Goal: Task Accomplishment & Management: Complete application form

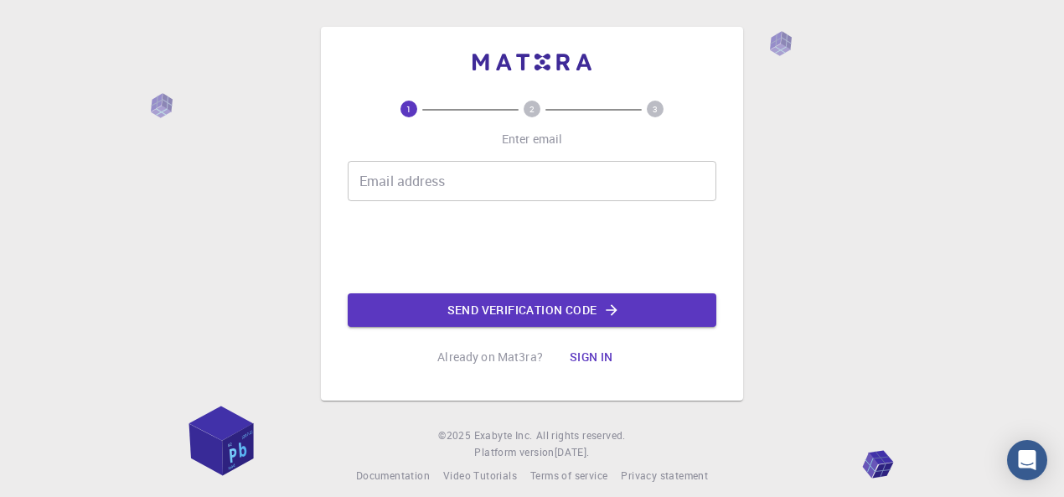
click at [448, 183] on input "Email address" at bounding box center [532, 181] width 368 height 40
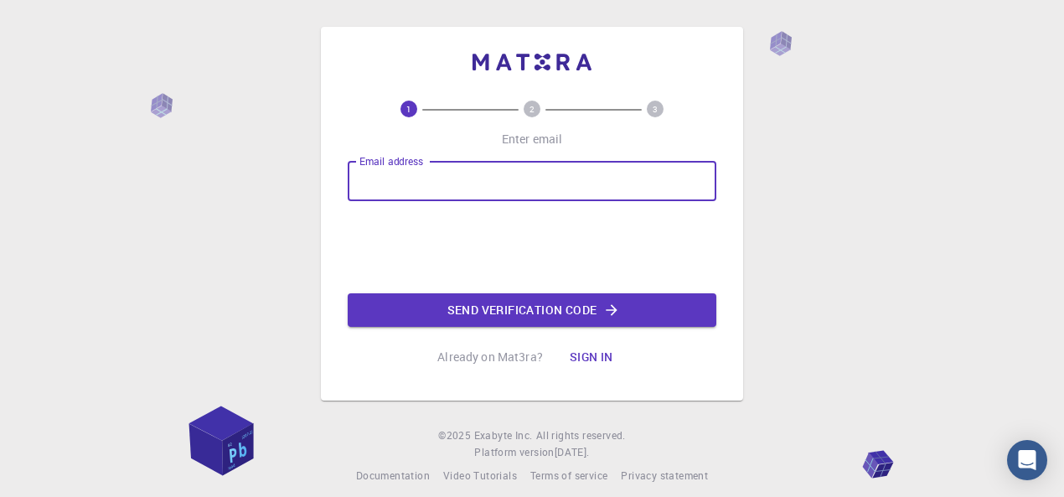
type input "[EMAIL_ADDRESS][DOMAIN_NAME]"
click at [495, 312] on button "Send verification code" at bounding box center [532, 309] width 368 height 33
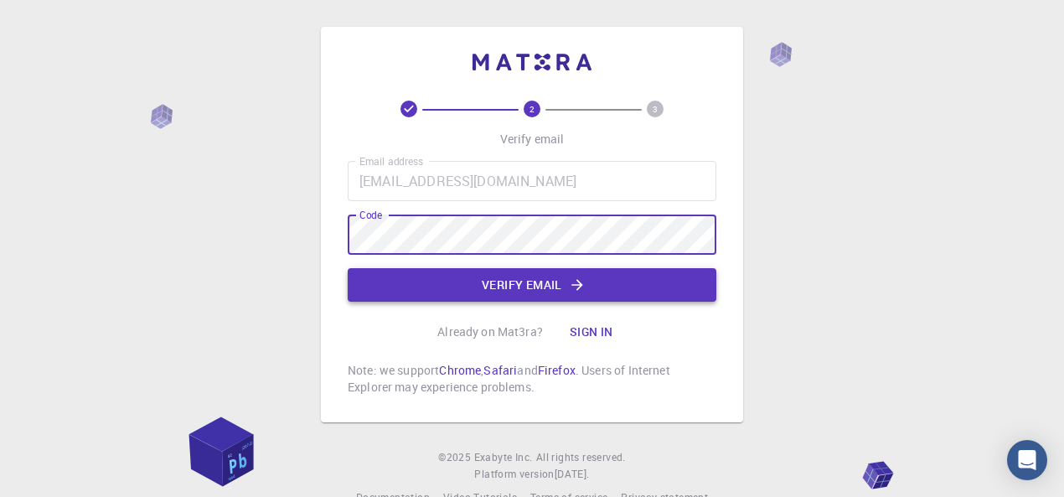
click at [486, 288] on button "Verify email" at bounding box center [532, 284] width 368 height 33
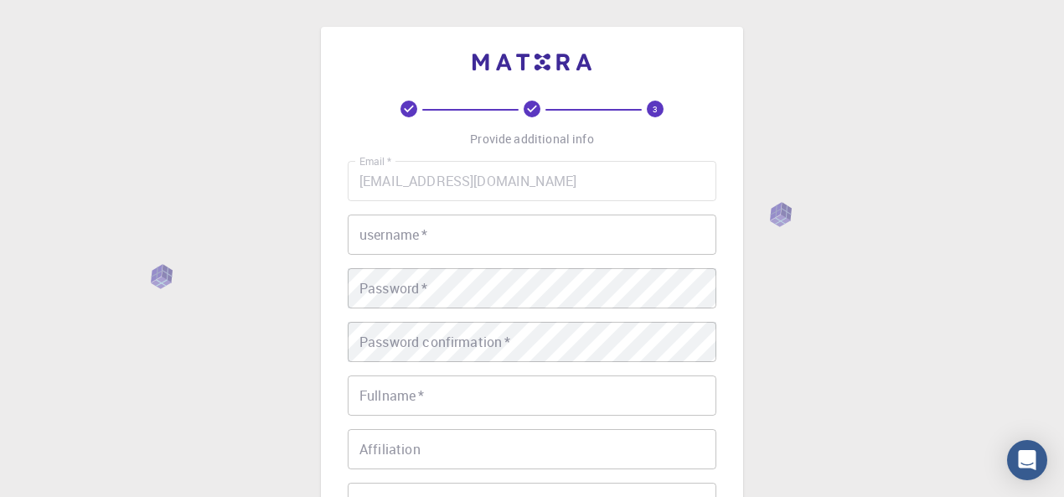
click at [409, 235] on div "username   * username   *" at bounding box center [532, 234] width 368 height 40
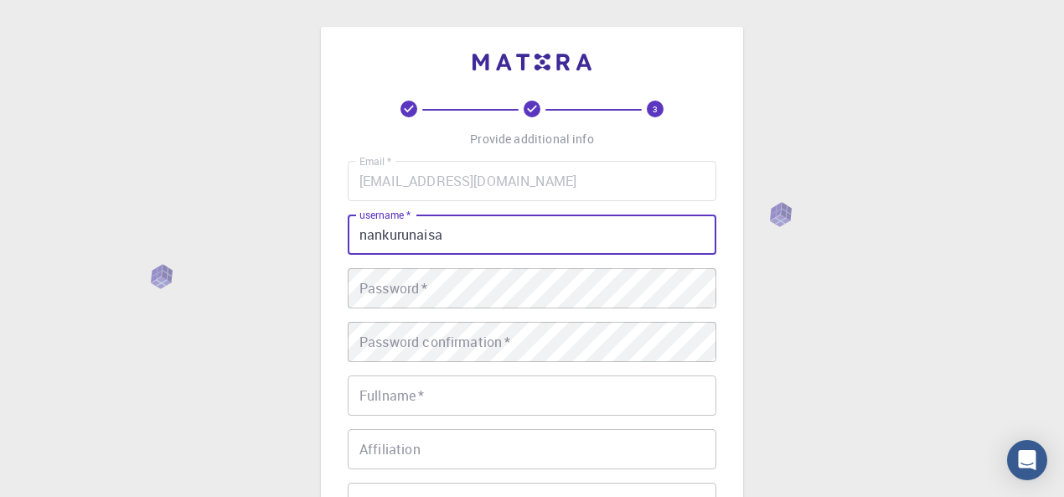
type input "nankurunaisa"
click at [399, 291] on div "Password   * Password   *" at bounding box center [532, 288] width 368 height 40
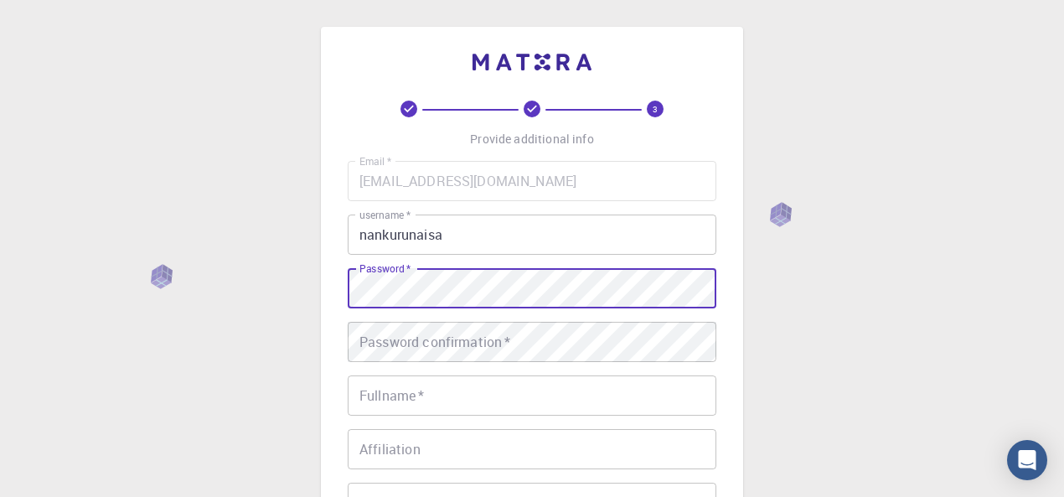
click at [409, 346] on div "Password confirmation   * Password confirmation   *" at bounding box center [532, 342] width 368 height 40
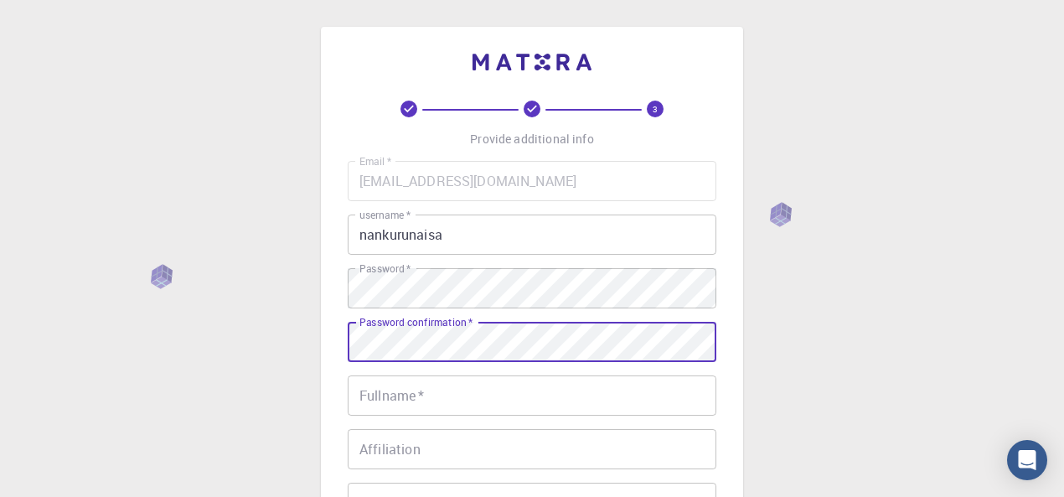
click at [410, 400] on input "Fullname   *" at bounding box center [532, 395] width 368 height 40
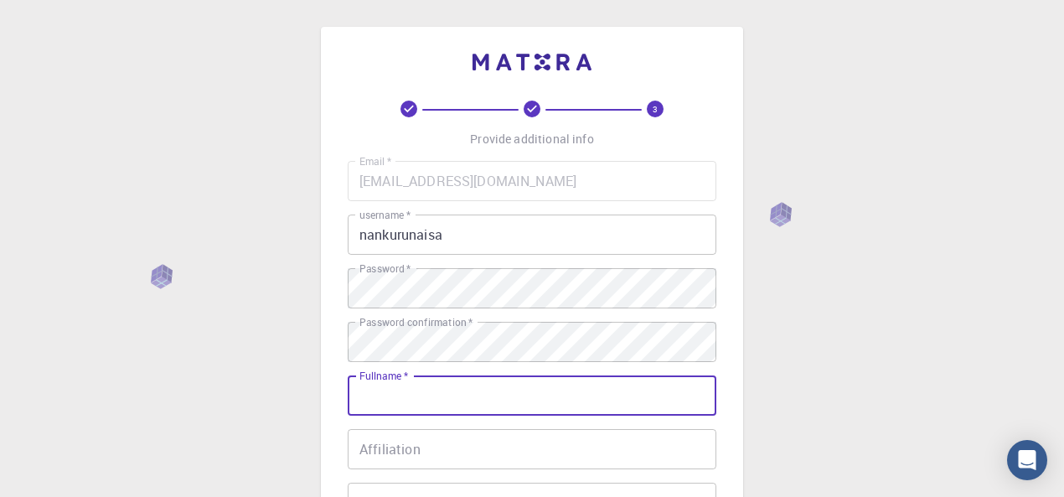
type input "[PERSON_NAME]"
type input "04148092212"
click at [409, 451] on div "Affiliation Affiliation" at bounding box center [532, 449] width 368 height 40
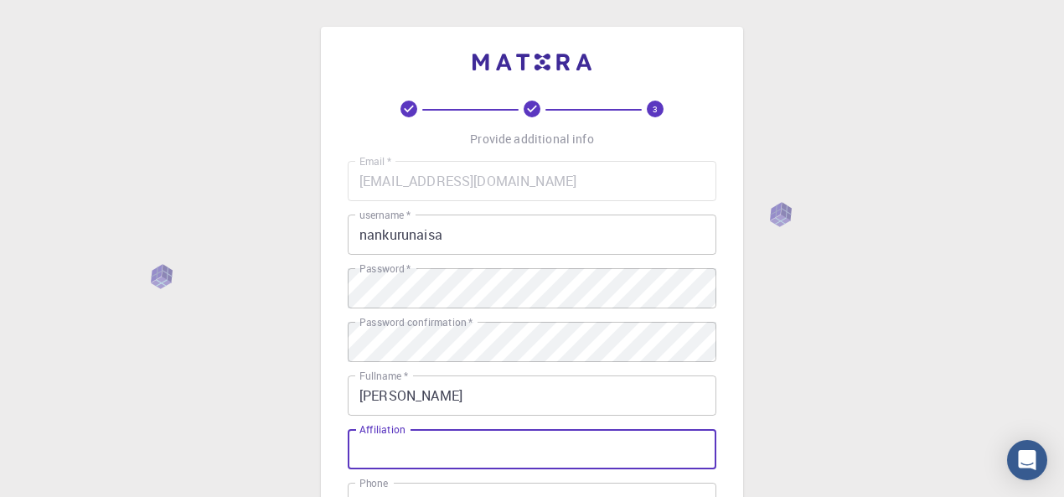
click at [310, 451] on div "3 Provide additional info Email   * [EMAIL_ADDRESS][DOMAIN_NAME] Email   * user…" at bounding box center [532, 426] width 1064 height 853
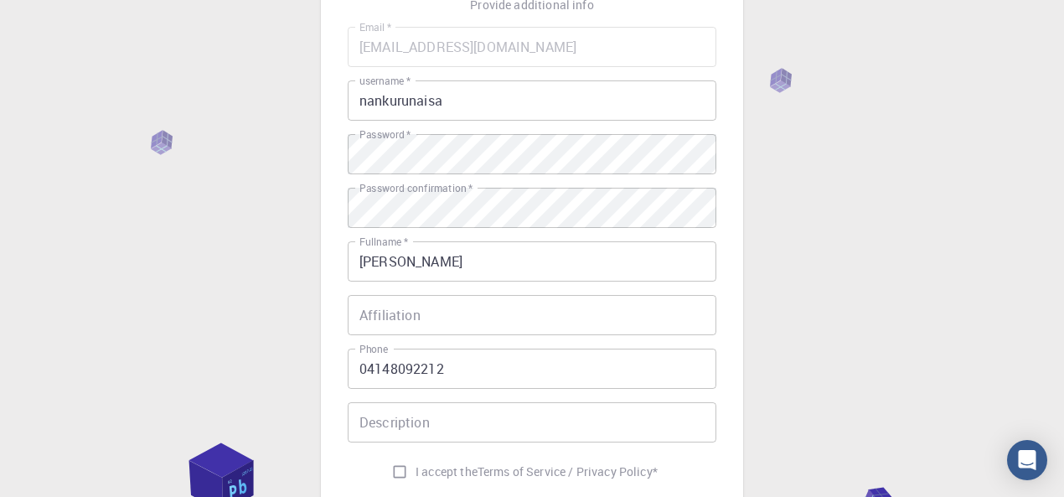
scroll to position [167, 0]
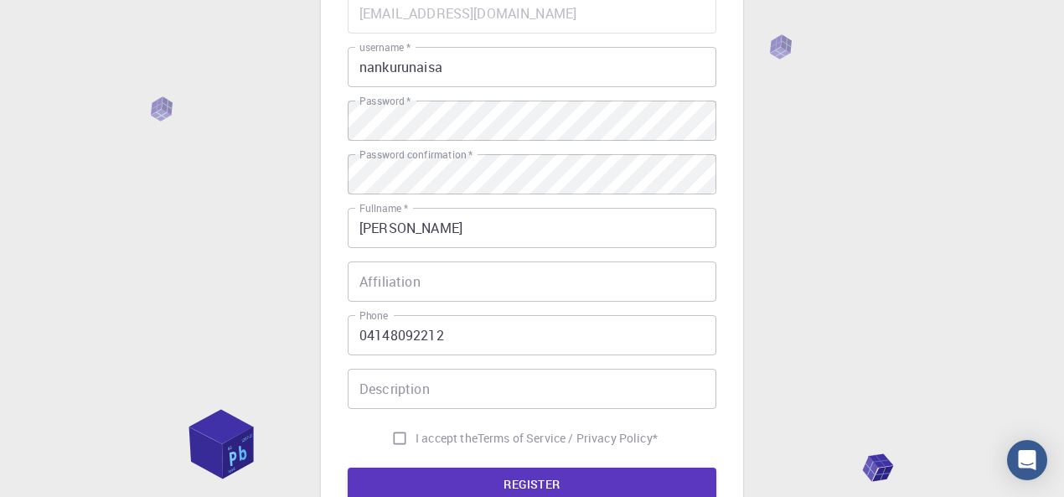
type textarea "0"
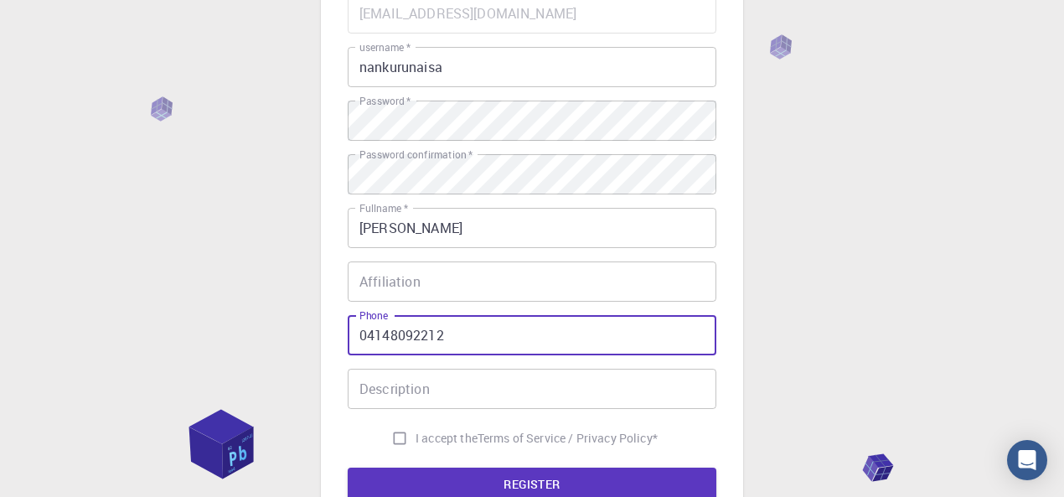
drag, startPoint x: 367, startPoint y: 336, endPoint x: 327, endPoint y: 337, distance: 40.2
click at [327, 337] on div "3 Provide additional info Email   * [EMAIL_ADDRESS][DOMAIN_NAME] Email   * user…" at bounding box center [532, 216] width 422 height 715
type input "521554148092212"
click at [362, 282] on div "Affiliation Affiliation" at bounding box center [532, 281] width 368 height 40
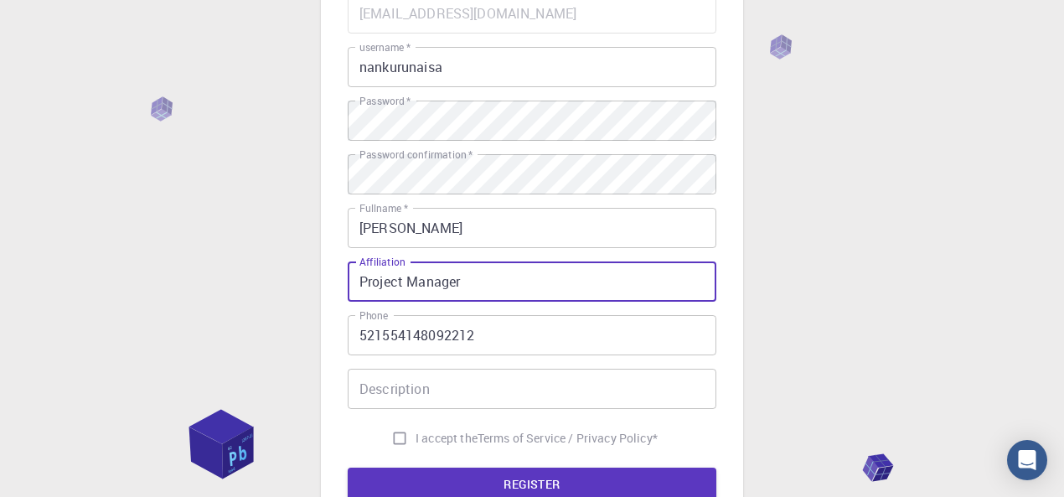
type input "Project Manager"
click at [408, 395] on div "Description Description" at bounding box center [532, 388] width 368 height 40
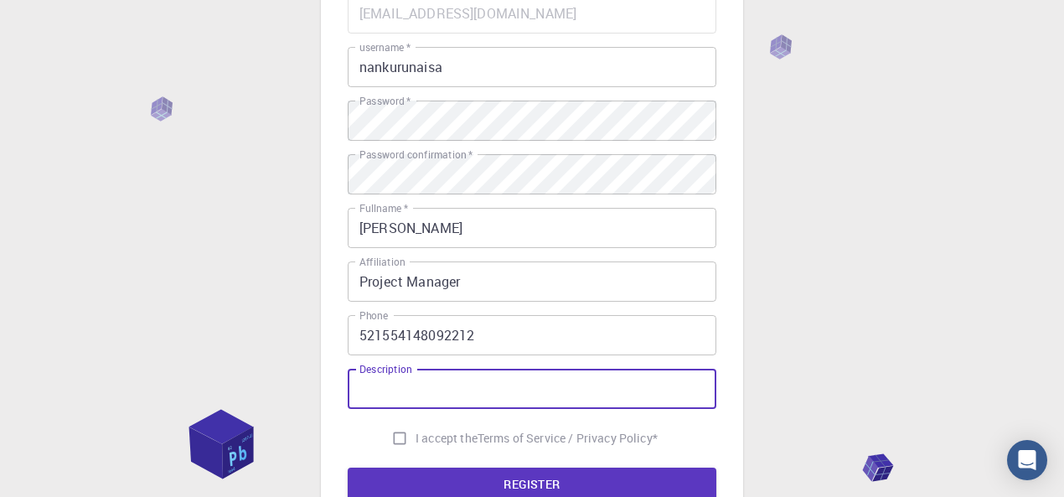
click at [423, 389] on input "Description" at bounding box center [532, 388] width 368 height 40
type input "Project Manager"
click at [396, 442] on input "I accept the Terms of Service / Privacy Policy *" at bounding box center [400, 438] width 32 height 32
checkbox input "true"
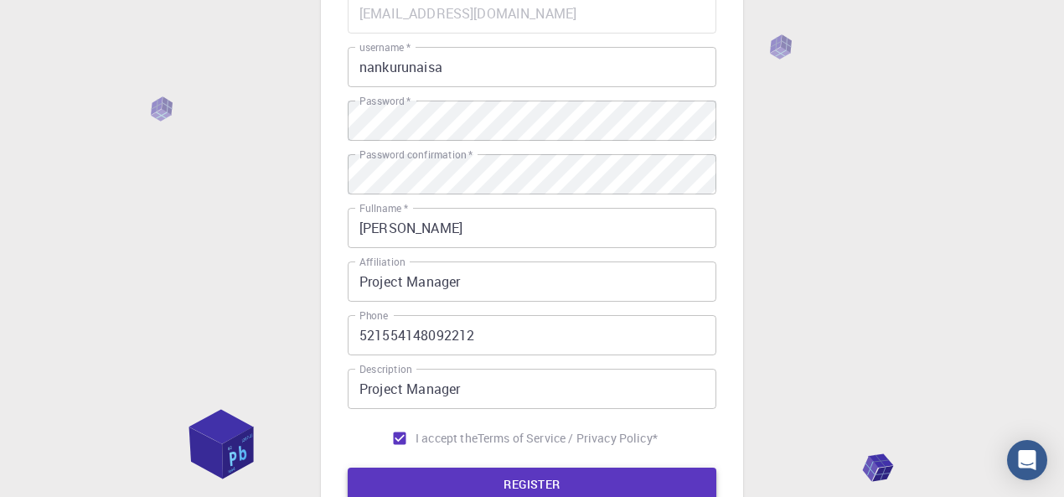
click at [477, 480] on button "REGISTER" at bounding box center [532, 483] width 368 height 33
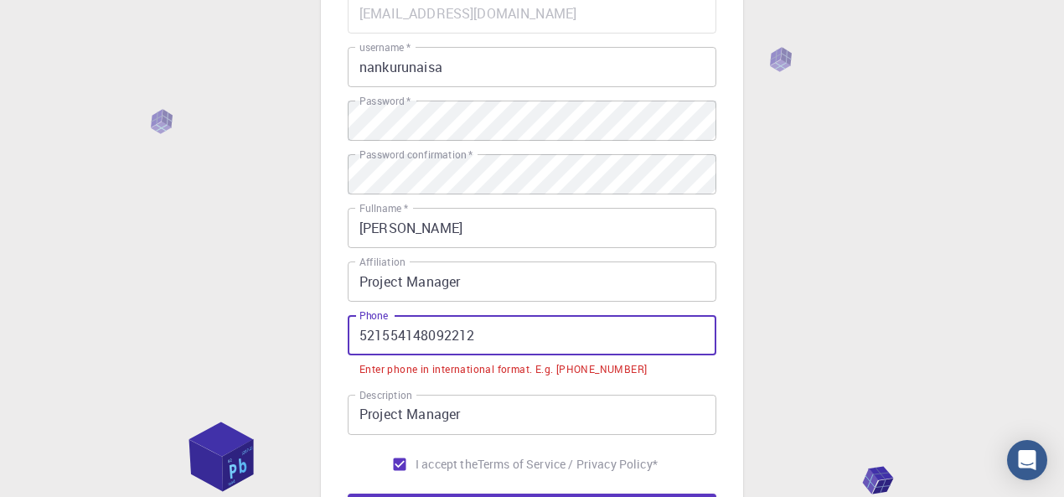
drag, startPoint x: 373, startPoint y: 336, endPoint x: 332, endPoint y: 341, distance: 41.3
click at [332, 341] on div "3 Provide additional info Email   * [EMAIL_ADDRESS][DOMAIN_NAME] Email   * user…" at bounding box center [532, 229] width 422 height 741
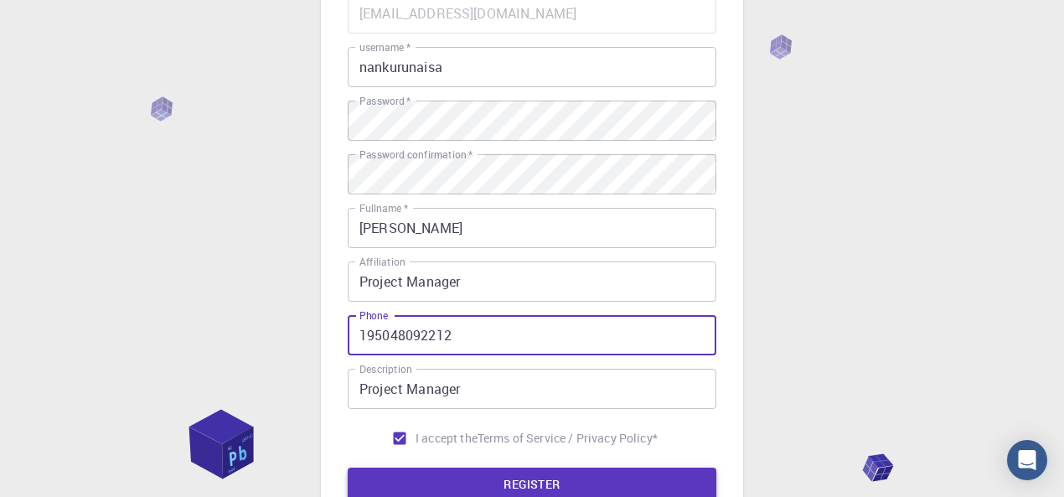
click at [491, 495] on button "REGISTER" at bounding box center [532, 483] width 368 height 33
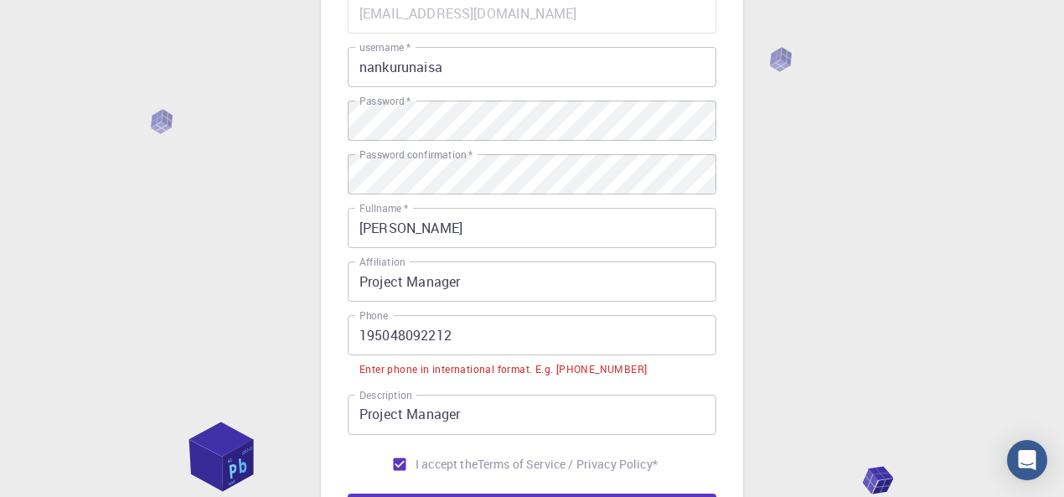
click at [482, 340] on input "195048092212" at bounding box center [532, 335] width 368 height 40
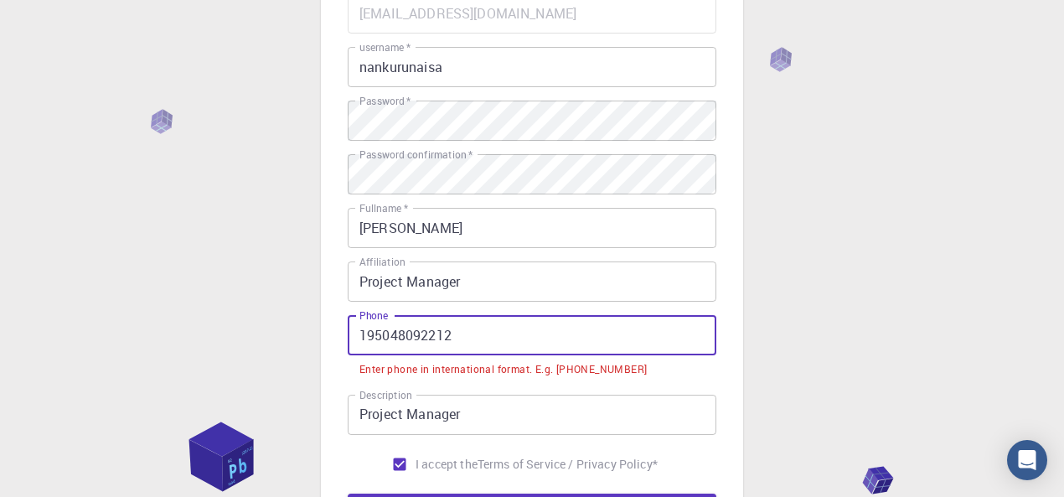
click at [453, 348] on input "195048092212" at bounding box center [532, 335] width 368 height 40
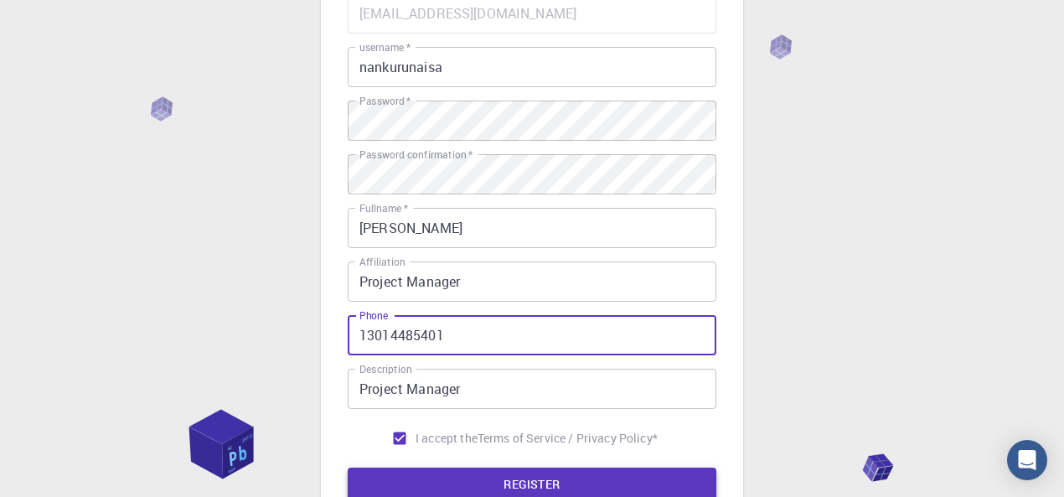
click at [504, 483] on button "REGISTER" at bounding box center [532, 483] width 368 height 33
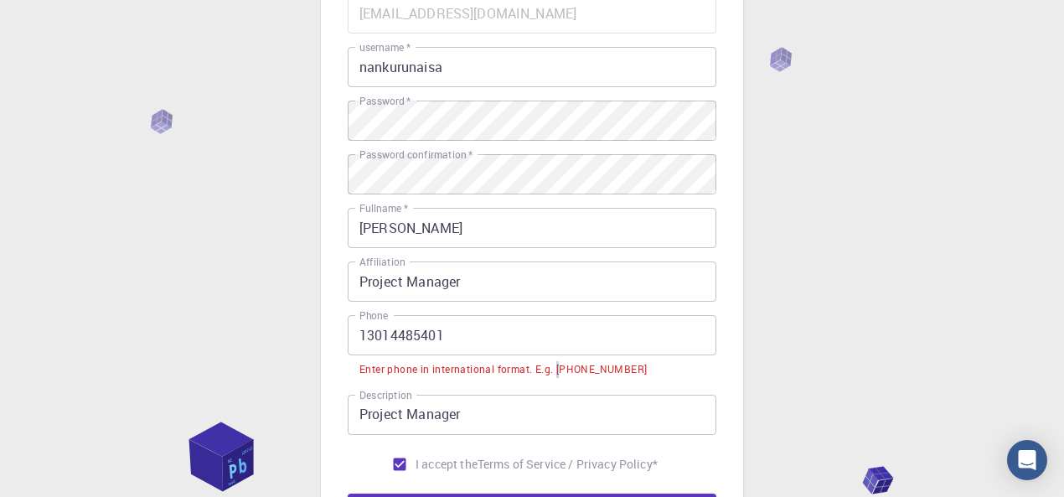
click at [559, 371] on div "Enter phone in international format. E.g. [PHONE_NUMBER]" at bounding box center [502, 369] width 287 height 17
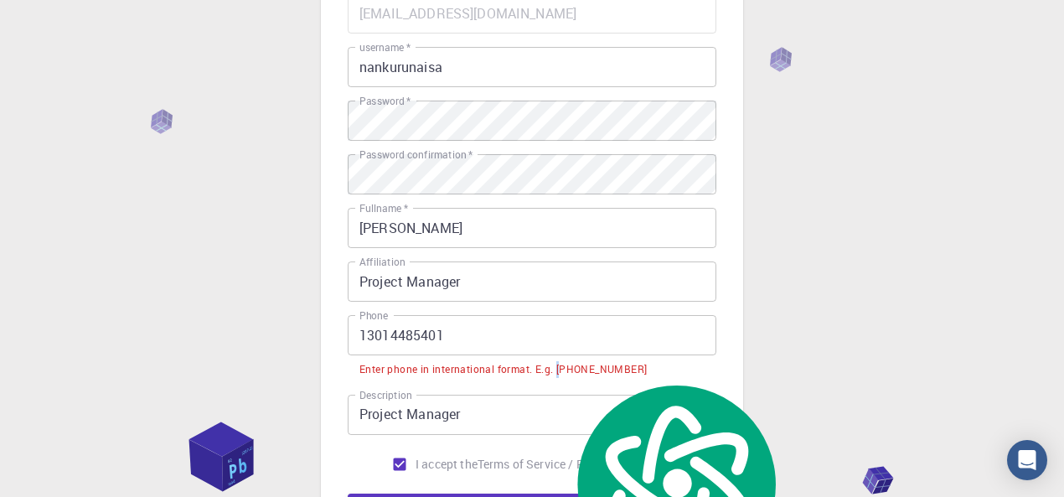
copy div "+"
click at [359, 337] on input "13014485401" at bounding box center [532, 335] width 368 height 40
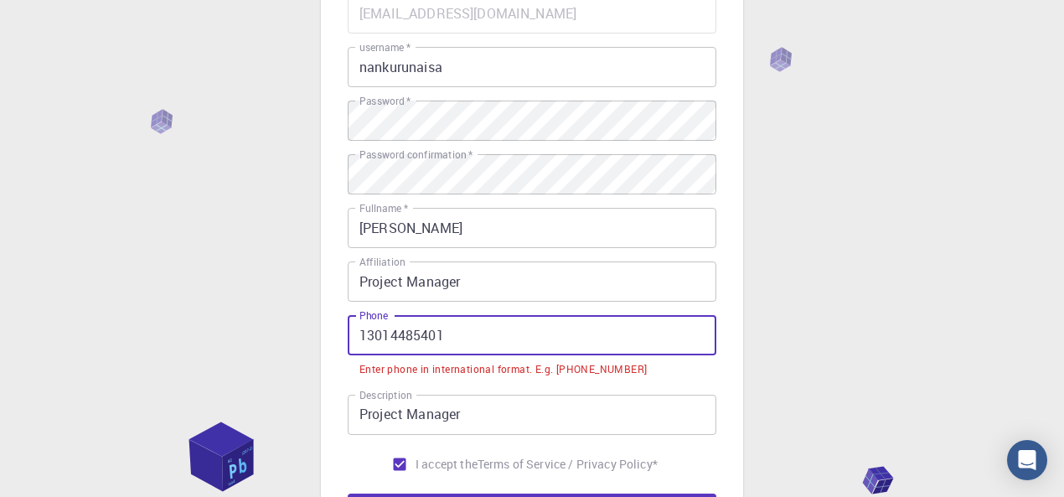
paste input "+"
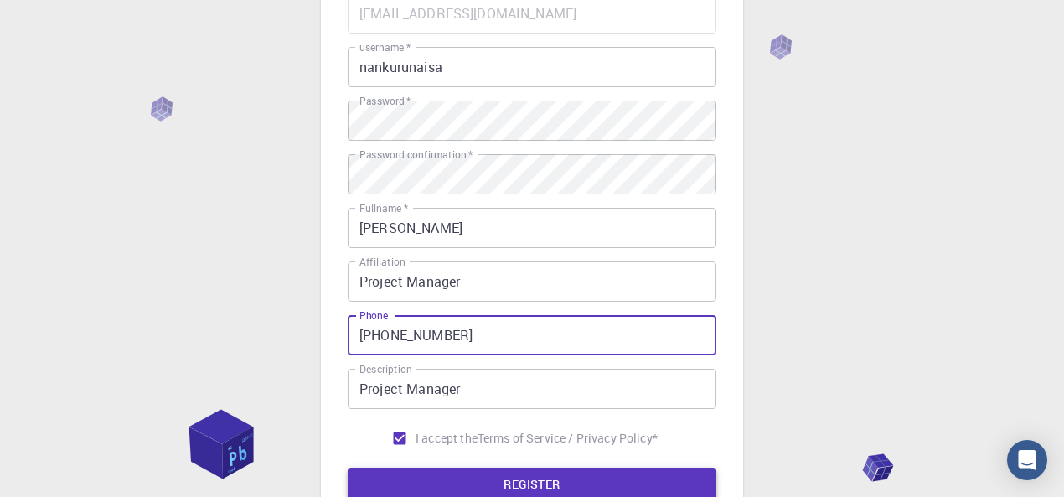
type input "[PHONE_NUMBER]"
click at [533, 487] on button "REGISTER" at bounding box center [532, 483] width 368 height 33
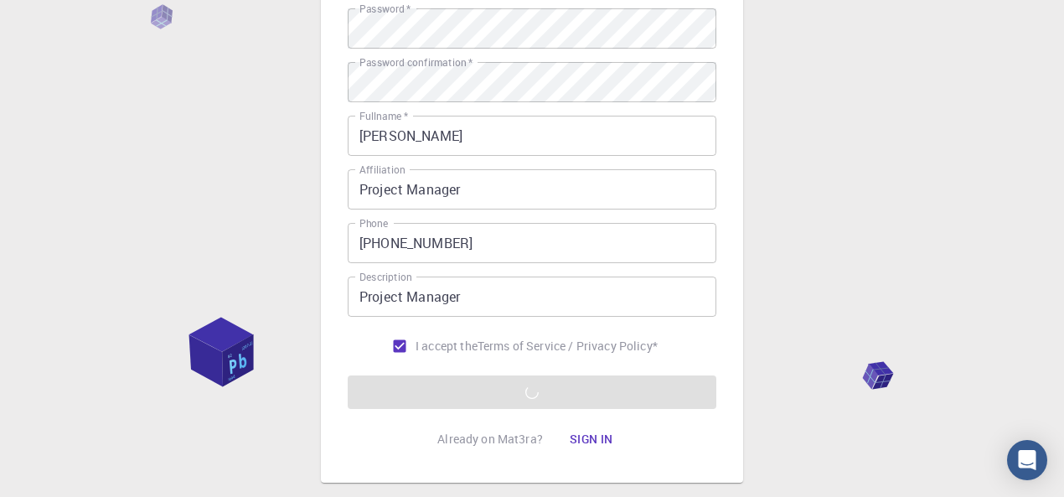
scroll to position [265, 0]
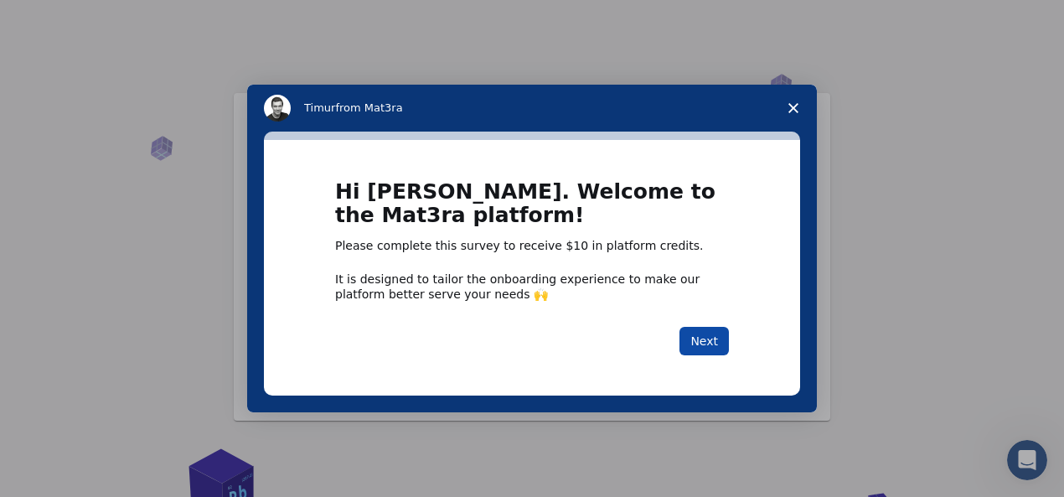
click at [708, 355] on button "Next" at bounding box center [703, 341] width 49 height 28
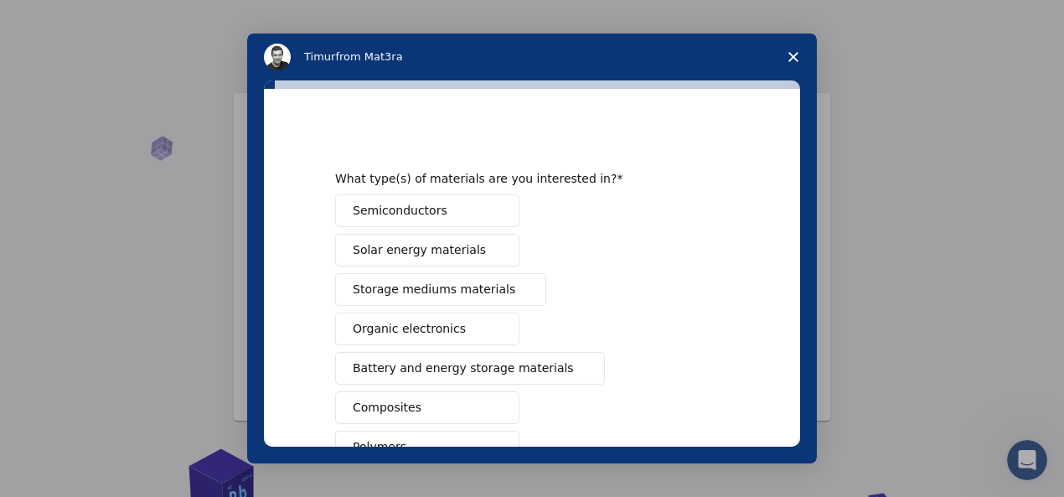
click at [377, 252] on span "Solar energy materials" at bounding box center [419, 250] width 133 height 18
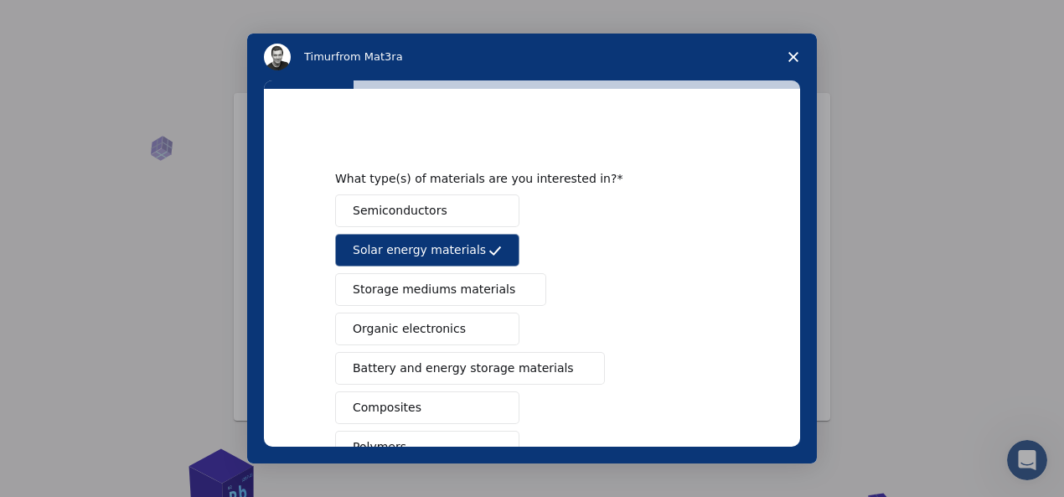
click at [379, 296] on span "Storage mediums materials" at bounding box center [434, 290] width 162 height 18
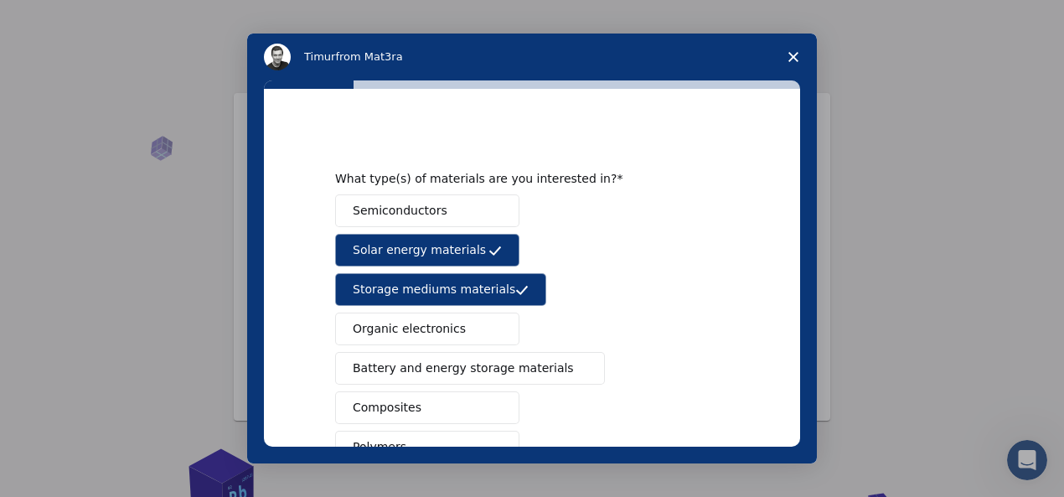
click at [383, 331] on span "Organic electronics" at bounding box center [409, 329] width 113 height 18
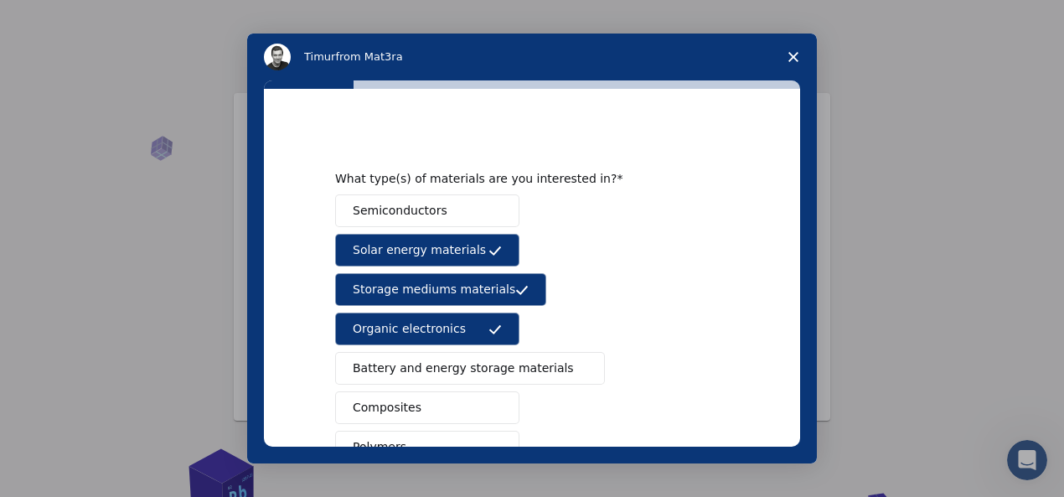
click at [386, 373] on span "Battery and energy storage materials" at bounding box center [463, 368] width 221 height 18
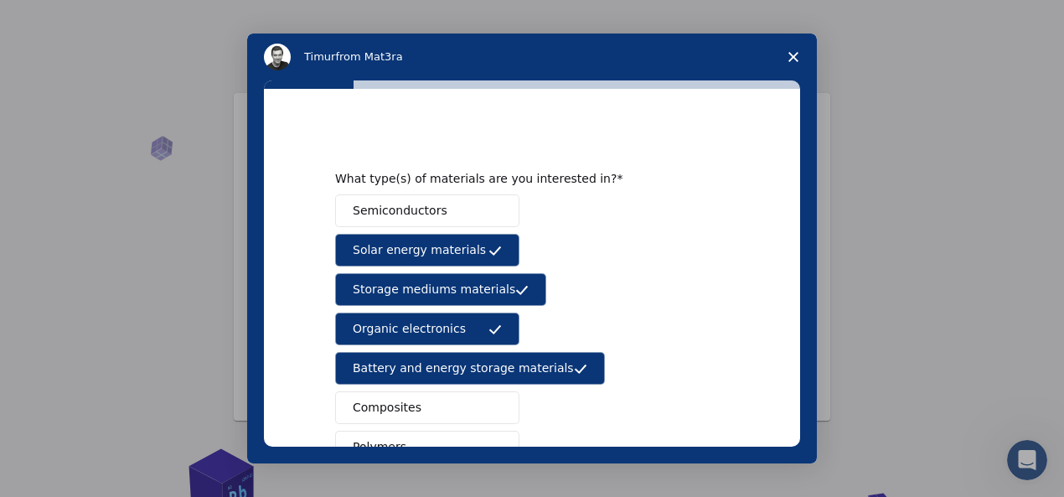
click at [384, 416] on button "Composites" at bounding box center [427, 407] width 184 height 33
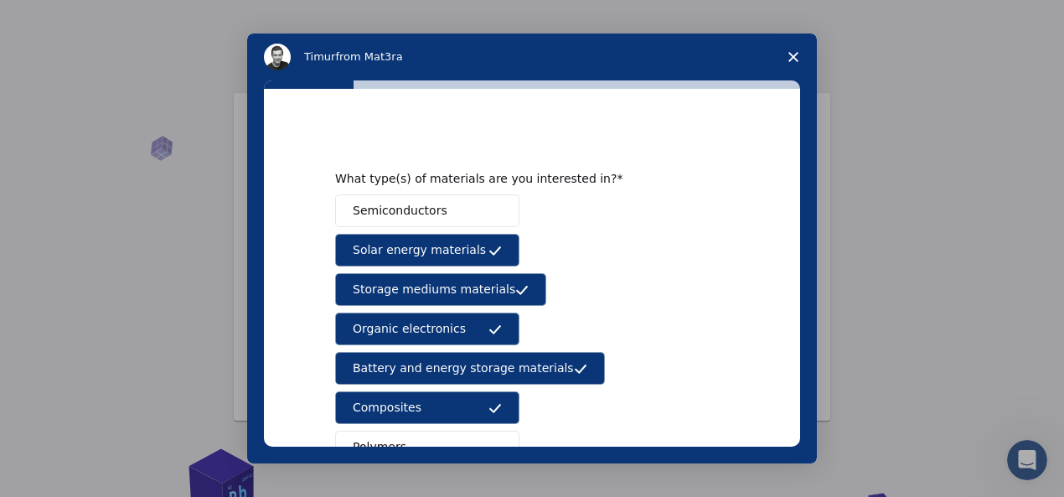
click at [385, 452] on button "Polymers" at bounding box center [427, 446] width 184 height 33
click at [387, 481] on span "Metals & Alloys" at bounding box center [398, 486] width 90 height 18
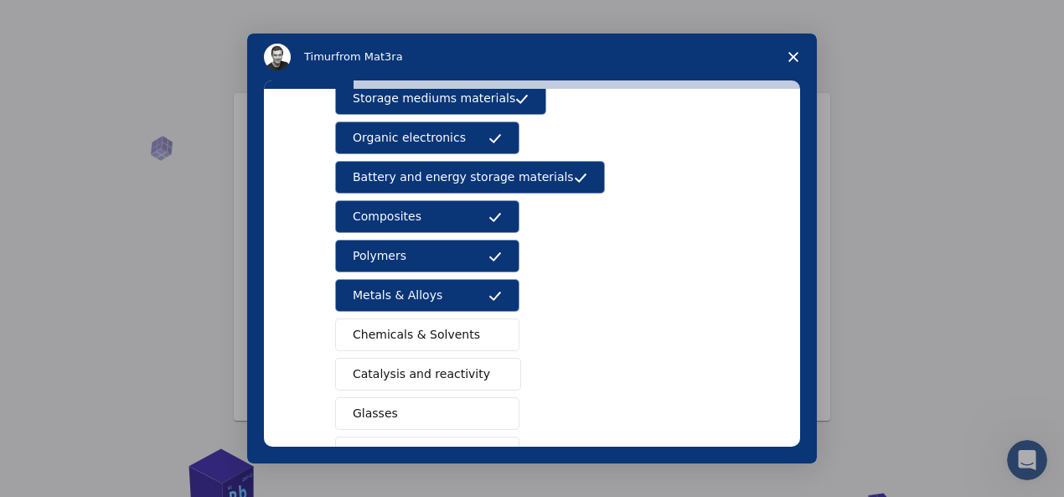
scroll to position [195, 0]
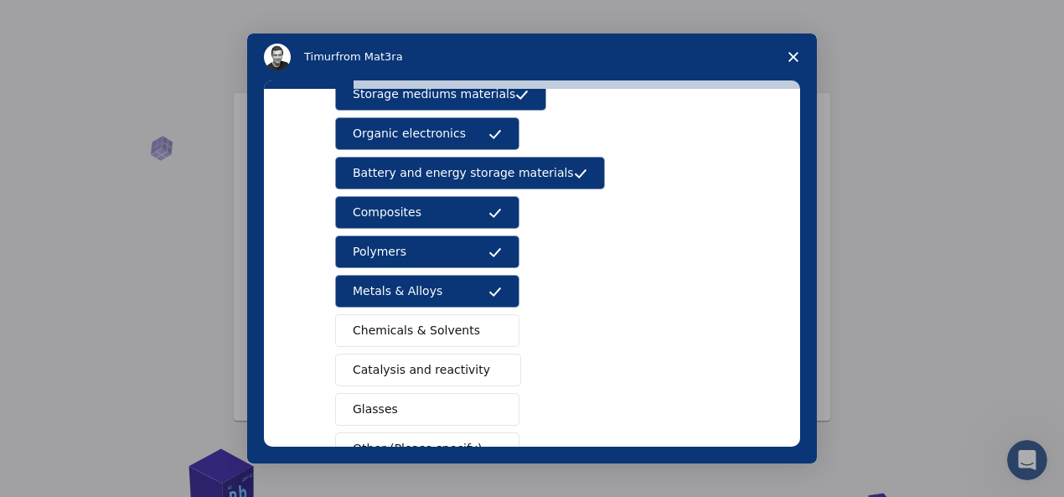
click at [403, 399] on button "Glasses" at bounding box center [427, 409] width 184 height 33
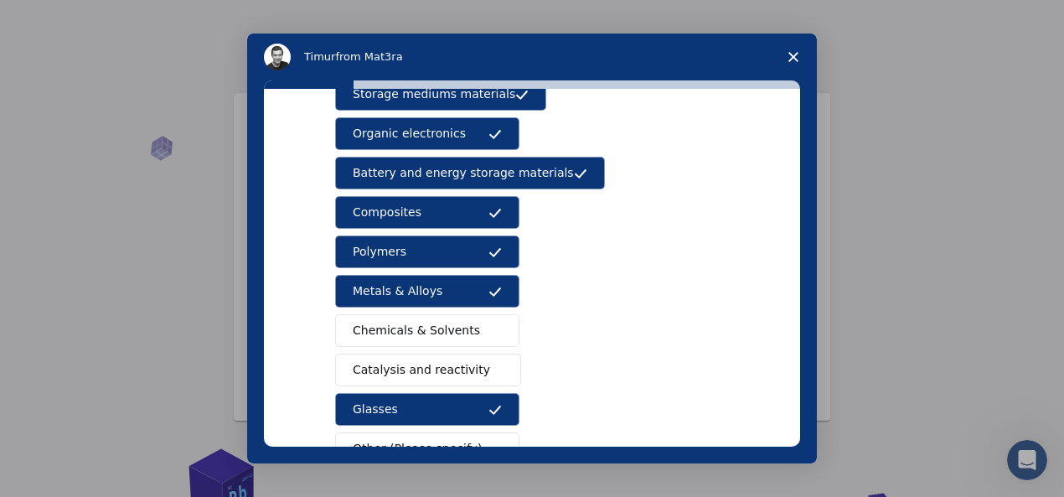
click at [393, 361] on span "Catalysis and reactivity" at bounding box center [421, 370] width 137 height 18
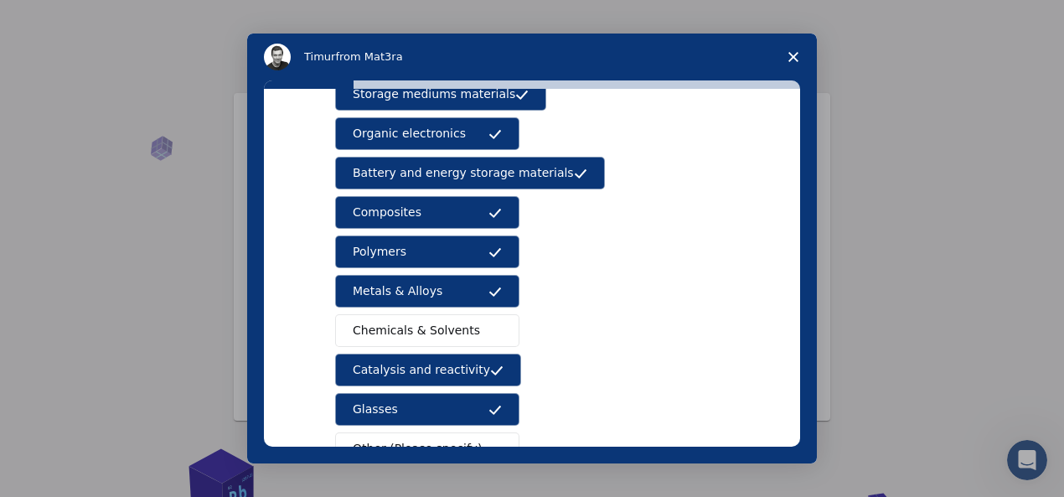
click at [389, 322] on span "Chemicals & Solvents" at bounding box center [416, 331] width 127 height 18
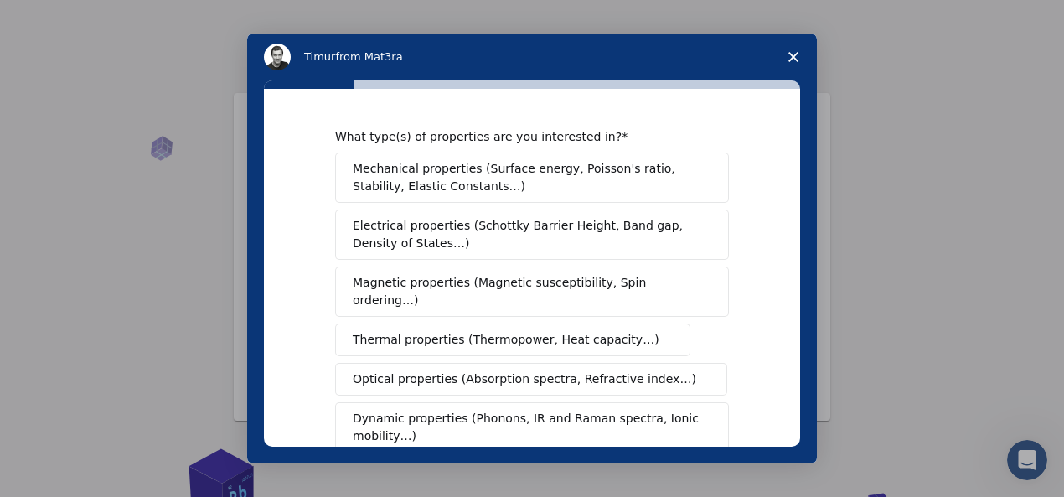
click at [422, 187] on span "Mechanical properties (Surface energy, Poisson's ratio, Stability, Elastic Cons…" at bounding box center [527, 177] width 349 height 35
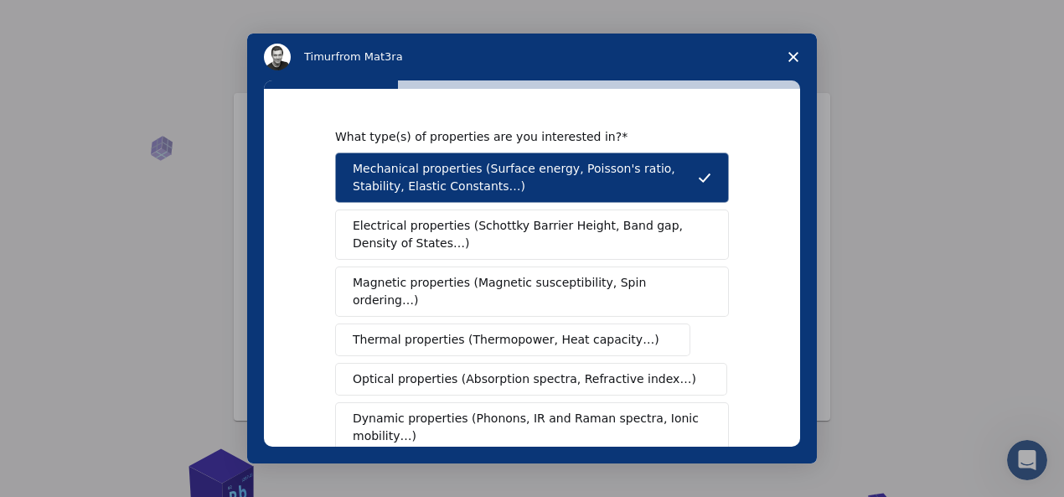
click at [415, 231] on span "Electrical properties (Schottky Barrier Height, Band gap, Density of States…)" at bounding box center [527, 234] width 348 height 35
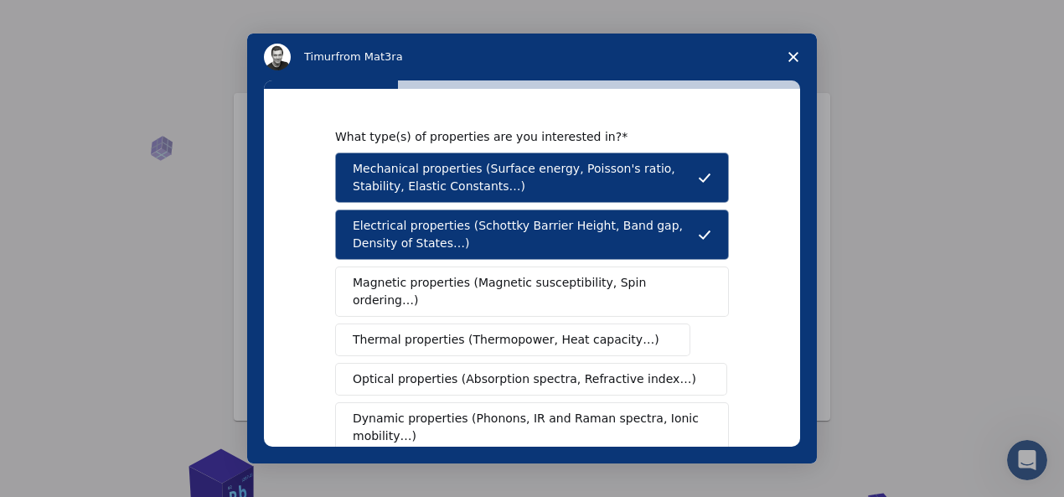
click at [418, 280] on span "Magnetic properties (Magnetic susceptibility, Spin ordering…)" at bounding box center [526, 291] width 346 height 35
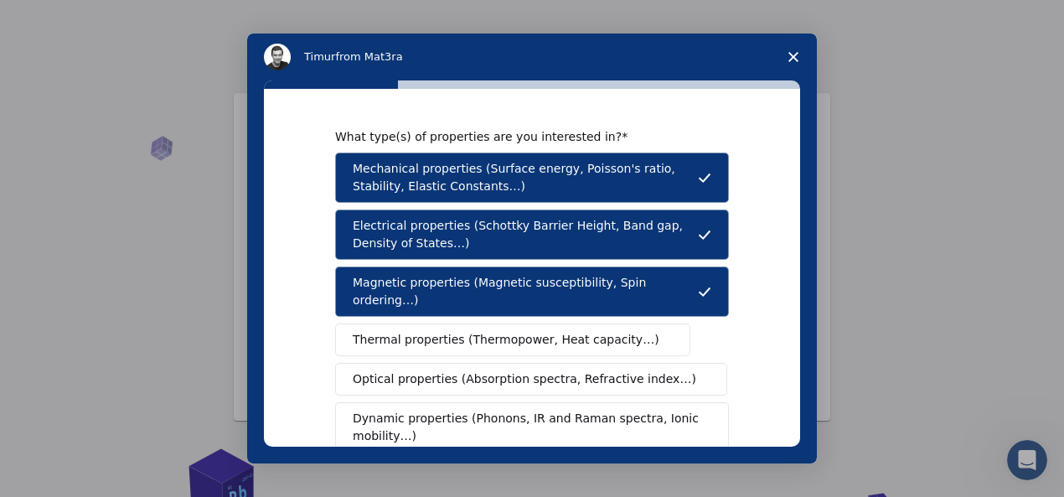
click at [417, 331] on span "Thermal properties (Thermopower, Heat capacity…)" at bounding box center [506, 340] width 307 height 18
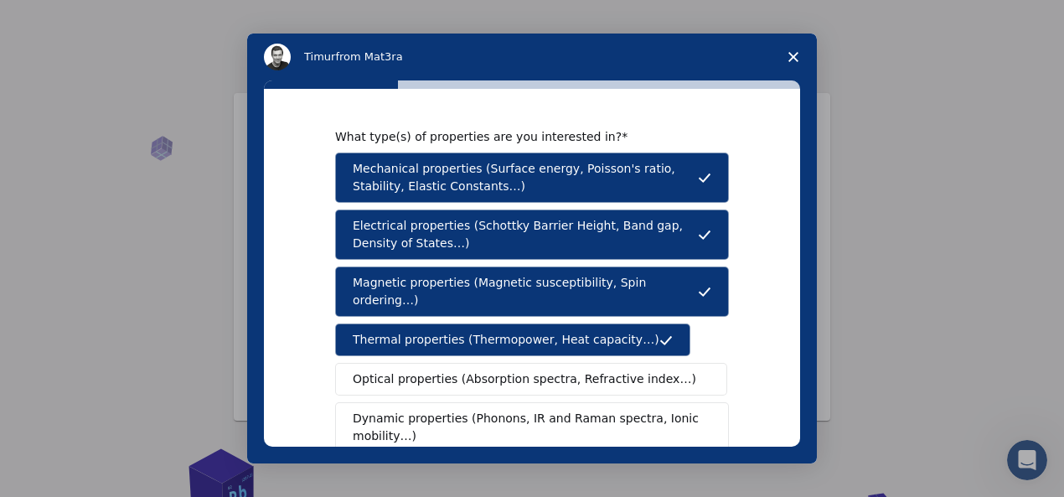
click at [425, 370] on span "Optical properties (Absorption spectra, Refractive index…)" at bounding box center [524, 379] width 343 height 18
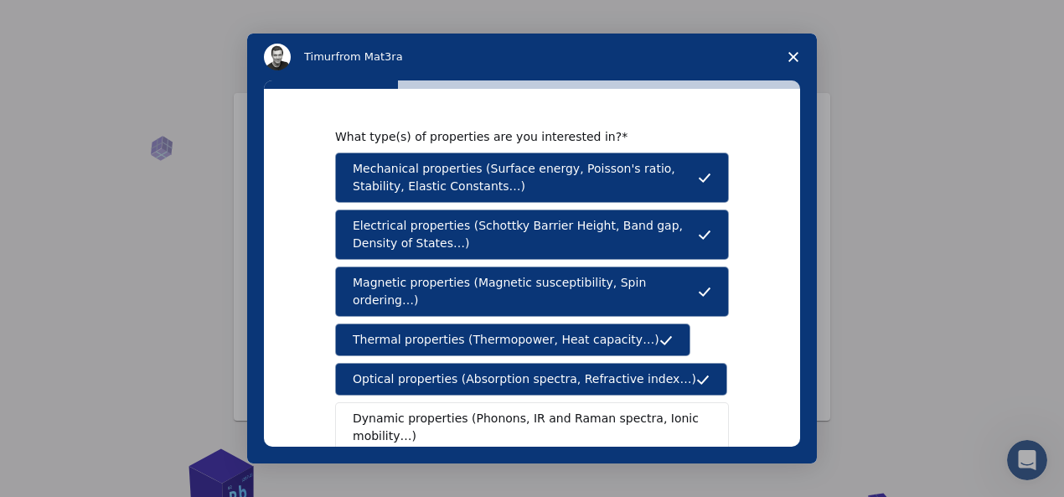
click at [422, 410] on span "Dynamic properties (Phonons, IR and Raman spectra, Ionic mobility…)" at bounding box center [527, 427] width 348 height 35
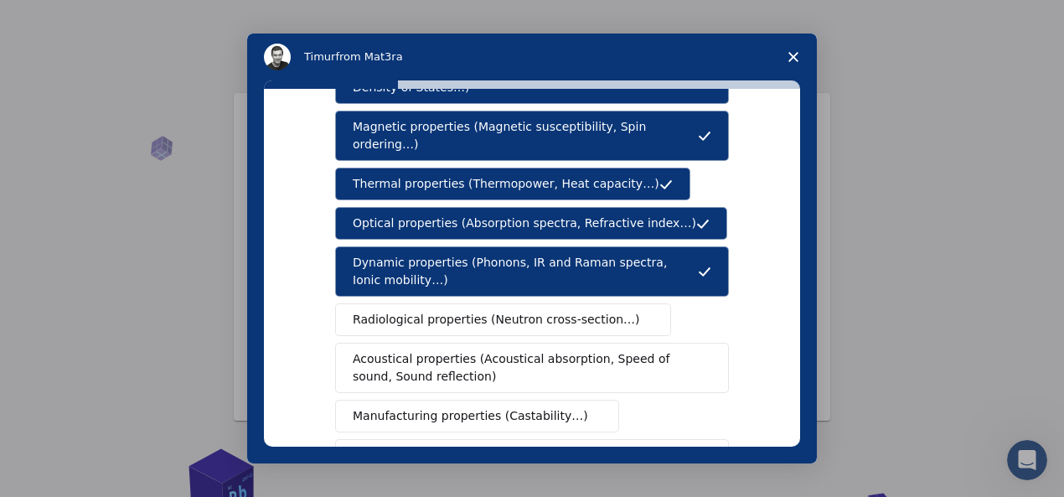
scroll to position [217, 0]
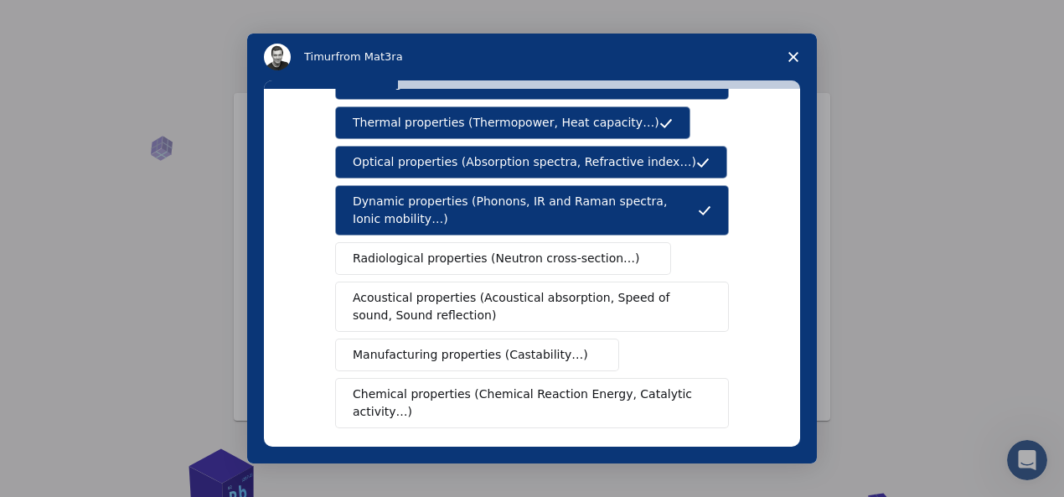
click at [415, 378] on button "Chemical properties (Chemical Reaction Energy, Catalytic activity…)" at bounding box center [532, 403] width 394 height 50
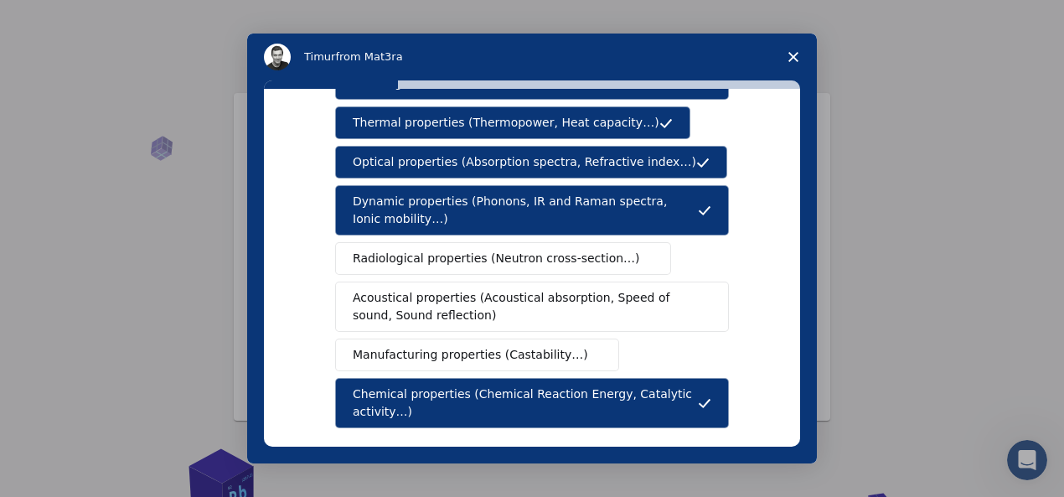
click at [397, 346] on span "Manufacturing properties (Castability…)" at bounding box center [470, 355] width 235 height 18
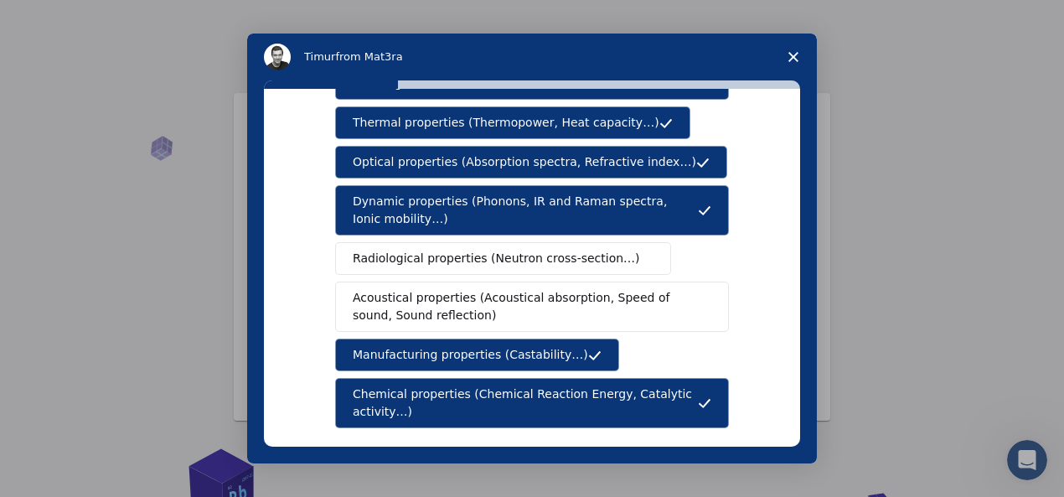
click at [394, 289] on span "Acoustical properties (Acoustical absorption, Speed of sound, Sound reflection)" at bounding box center [527, 306] width 348 height 35
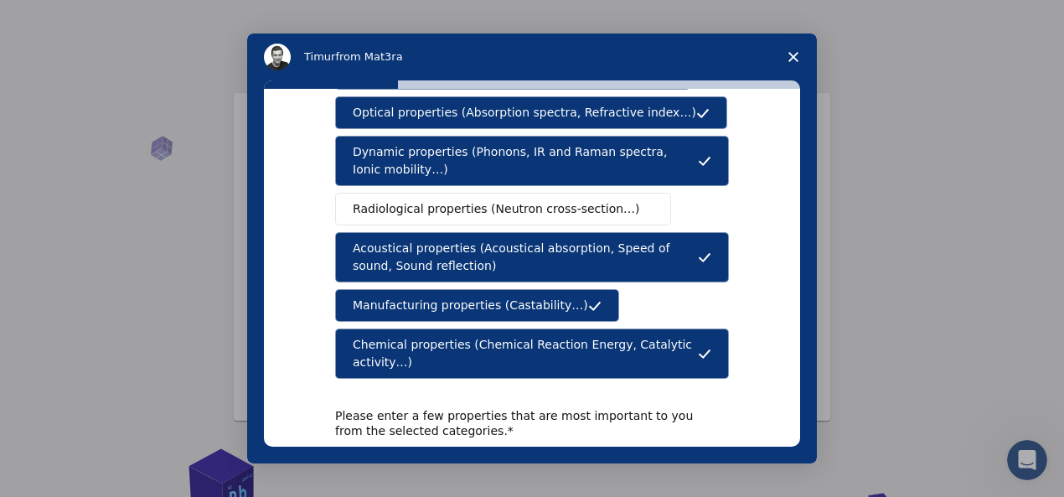
scroll to position [283, 0]
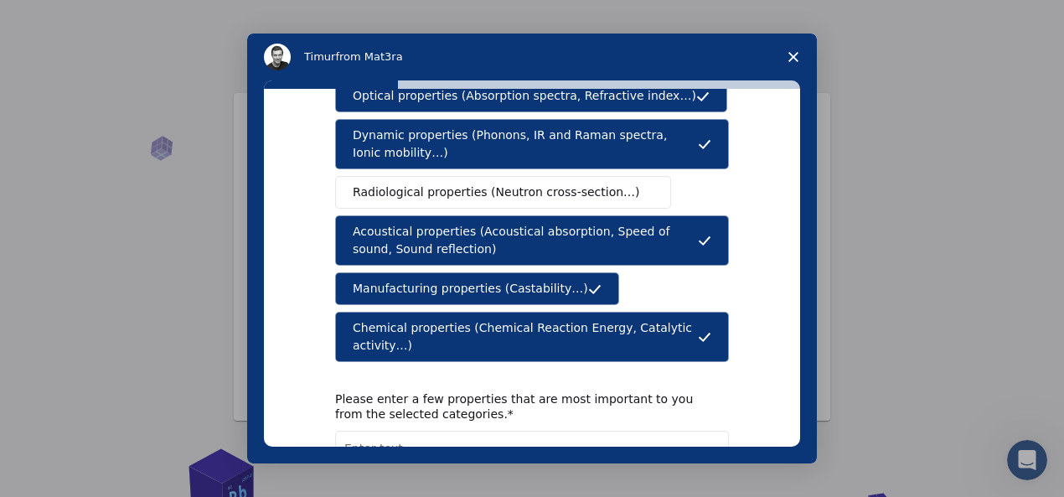
click at [556, 450] on textarea "Enter text..." at bounding box center [532, 484] width 394 height 69
type textarea "anyway"
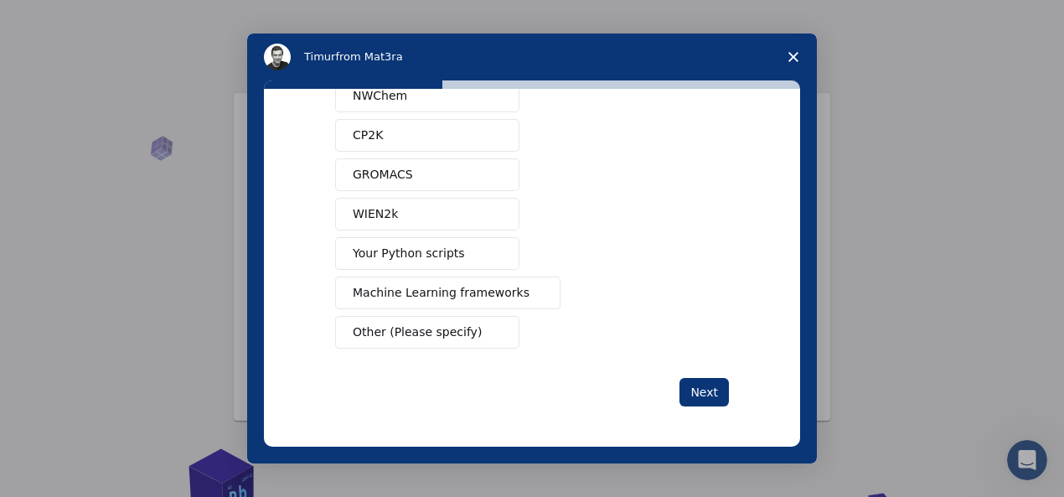
scroll to position [0, 0]
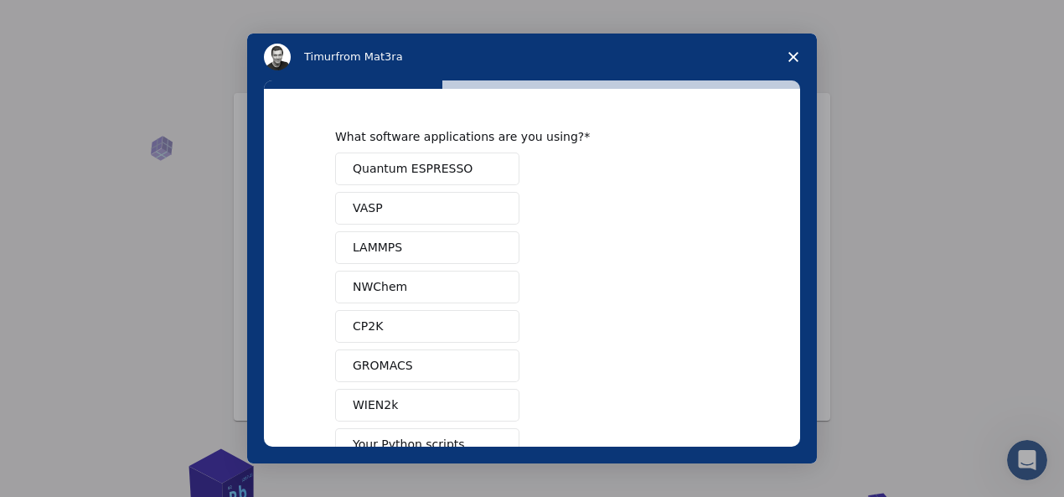
click at [425, 451] on button "Your Python scripts" at bounding box center [427, 444] width 184 height 33
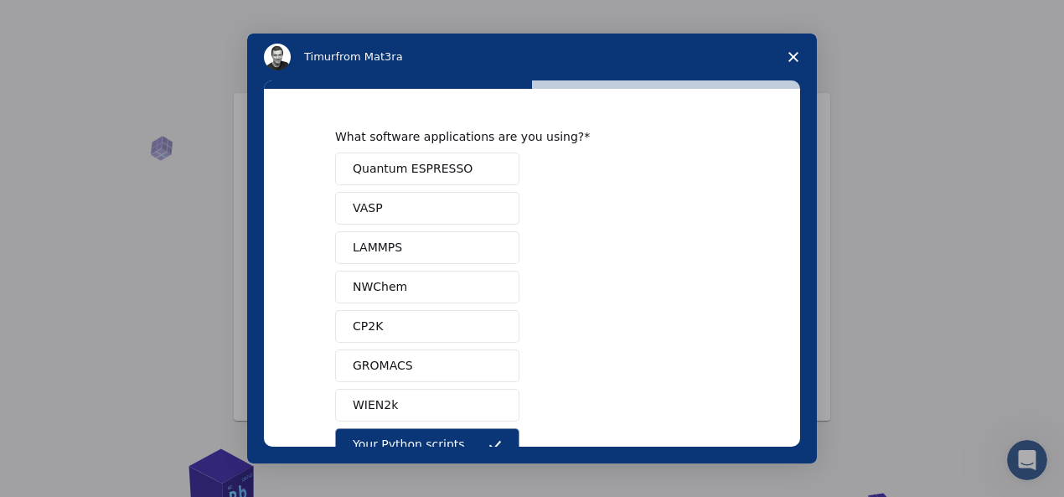
click at [414, 495] on button "Machine Learning frameworks" at bounding box center [447, 483] width 225 height 33
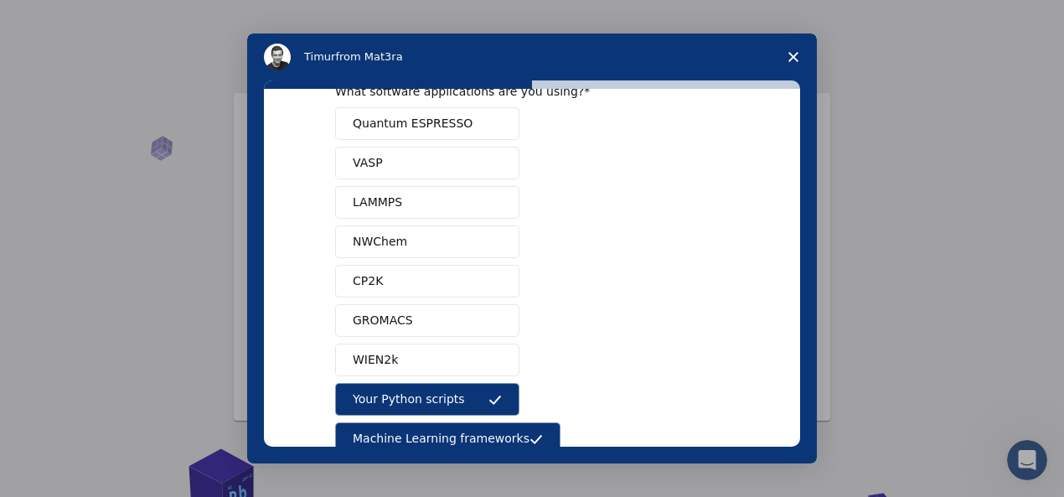
scroll to position [54, 0]
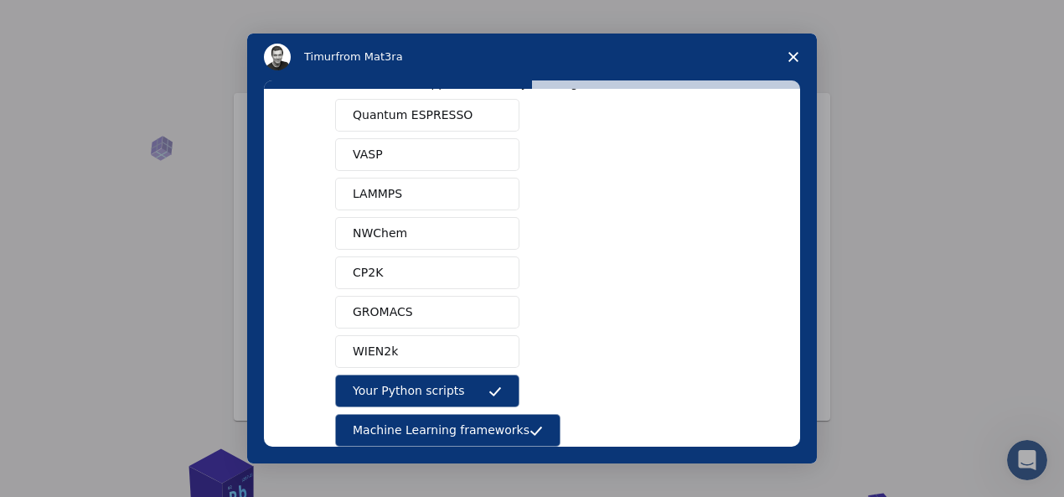
click at [370, 147] on span "VASP" at bounding box center [368, 155] width 30 height 18
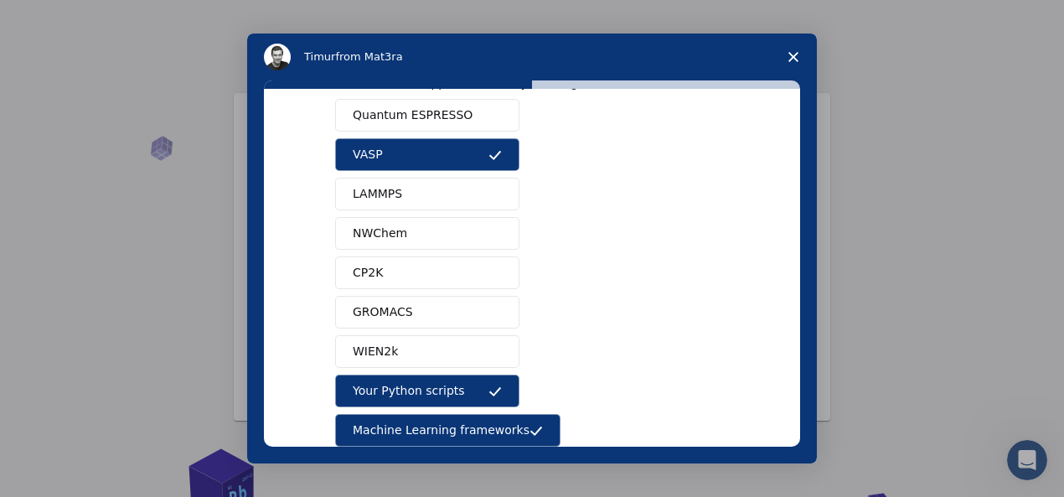
click at [374, 188] on span "LAMMPS" at bounding box center [377, 194] width 49 height 18
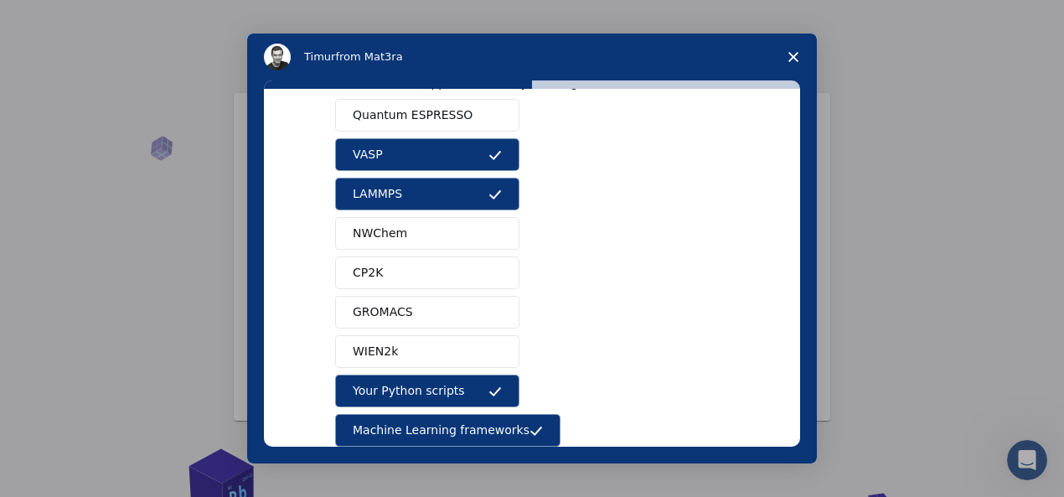
scroll to position [75, 0]
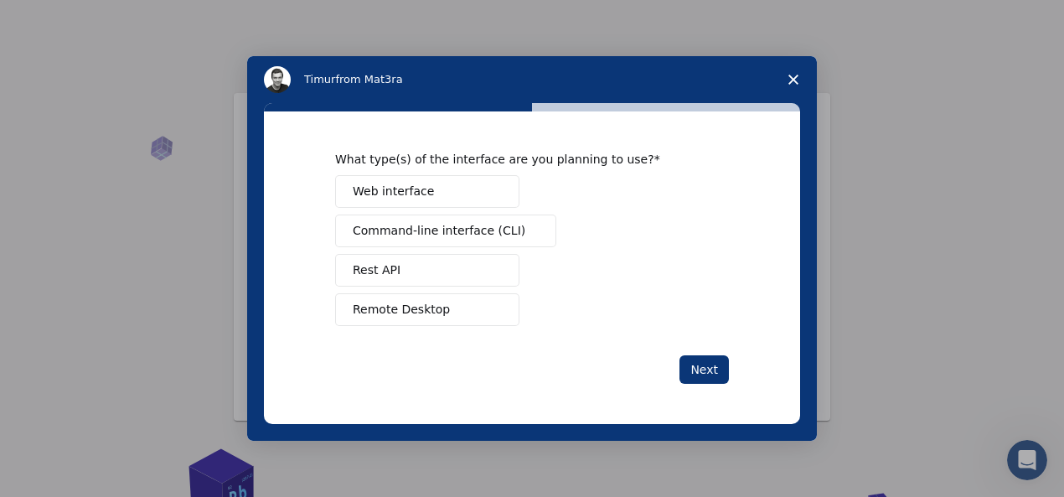
click at [400, 318] on span "Remote Desktop" at bounding box center [401, 310] width 97 height 18
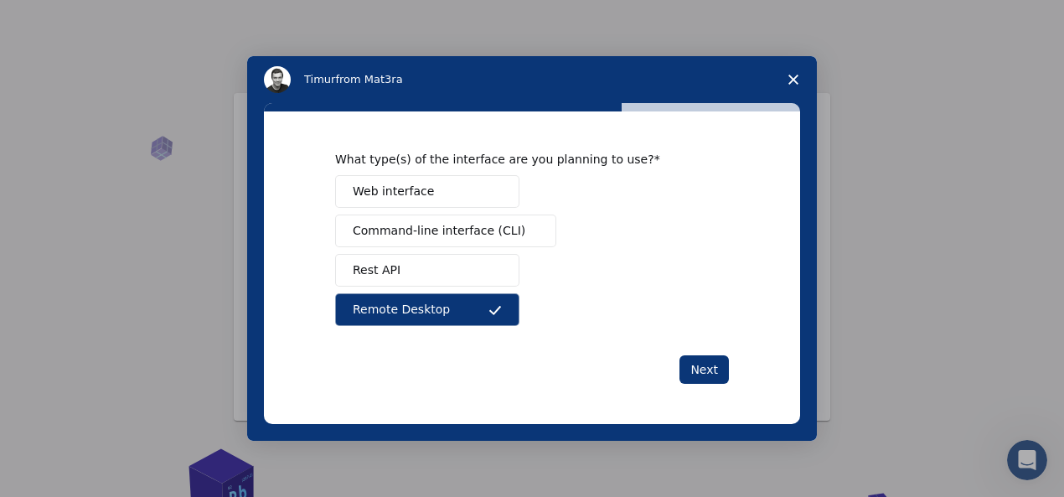
click at [397, 240] on span "Command-line interface (CLI)" at bounding box center [439, 231] width 173 height 18
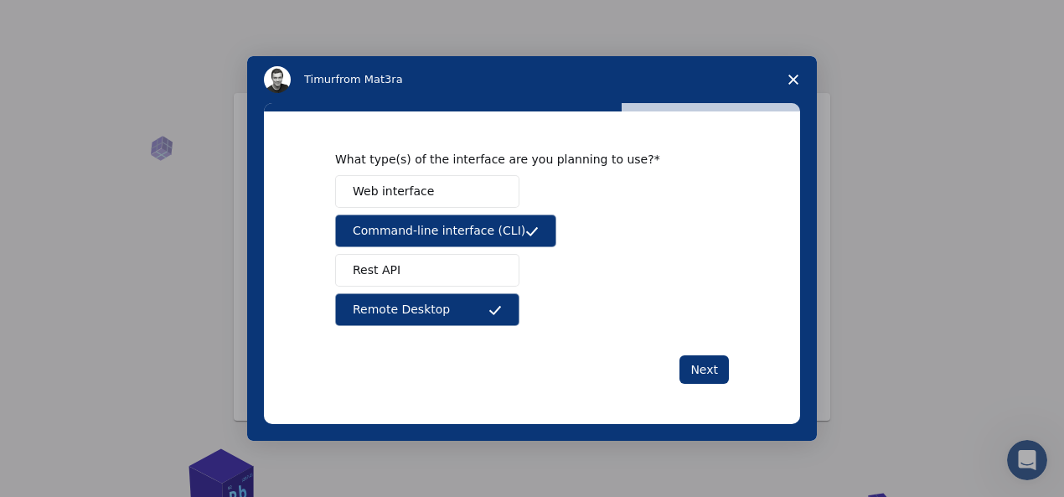
click at [391, 200] on span "Web interface" at bounding box center [393, 192] width 81 height 18
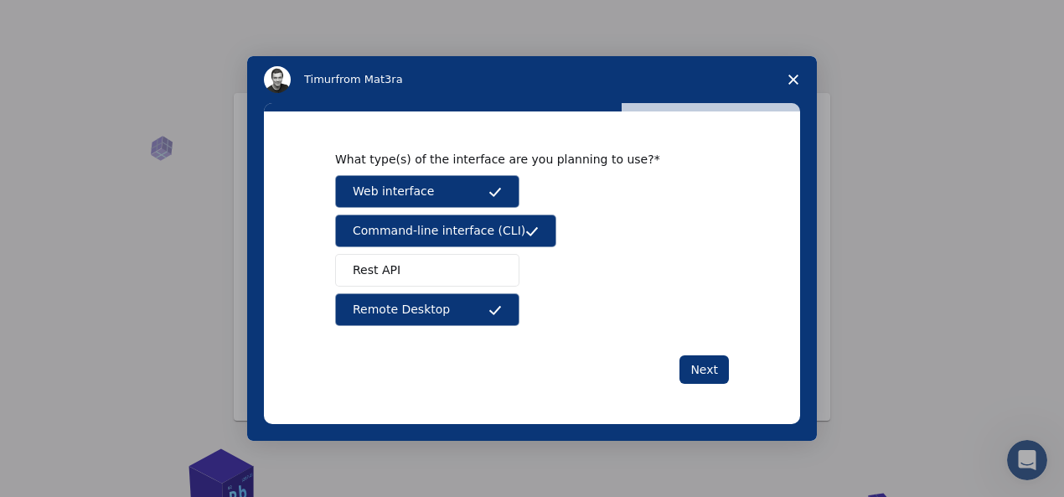
click at [456, 286] on button "Rest API" at bounding box center [427, 270] width 184 height 33
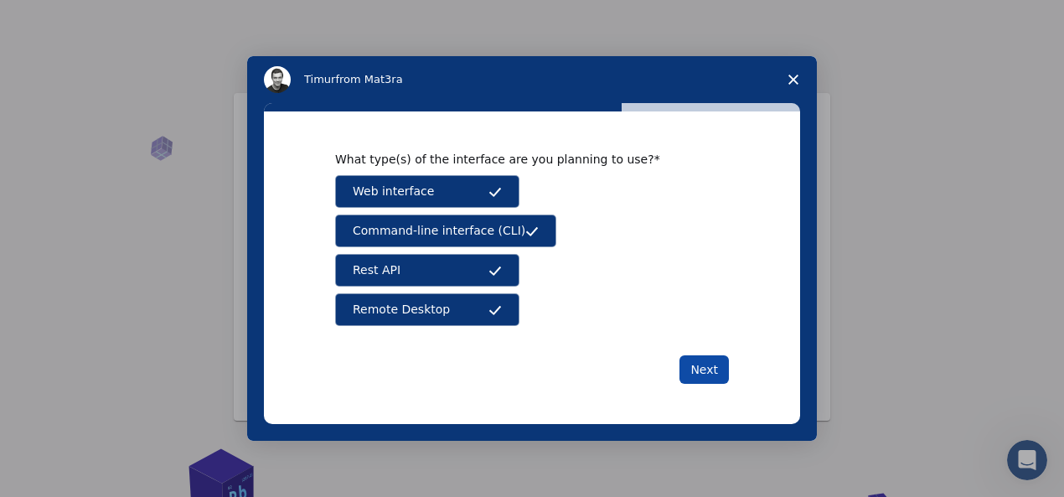
click at [712, 384] on button "Next" at bounding box center [703, 369] width 49 height 28
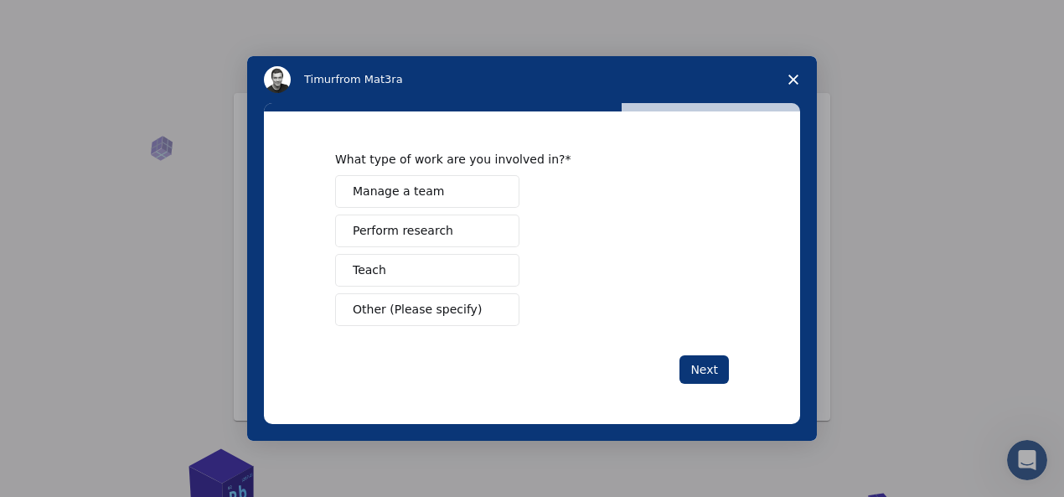
click at [385, 240] on span "Perform research" at bounding box center [403, 231] width 100 height 18
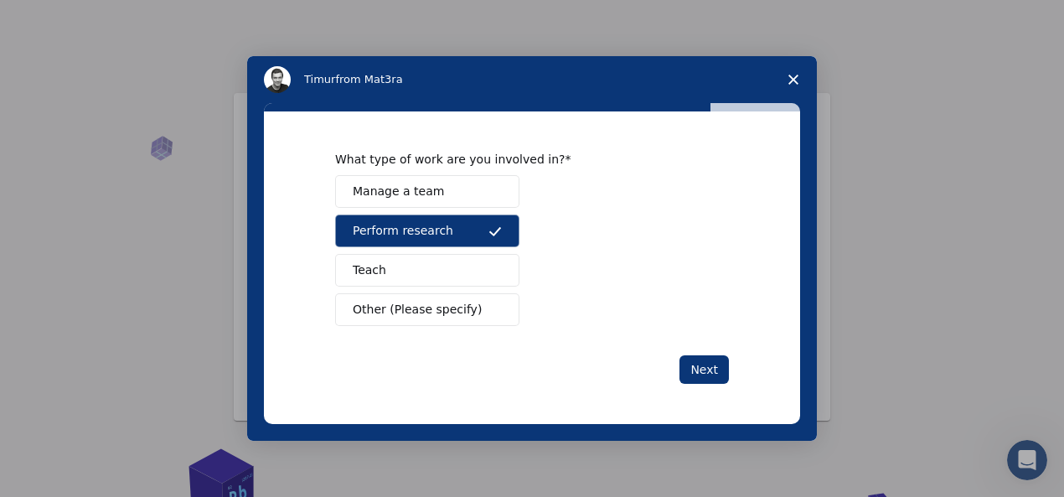
click at [370, 279] on span "Teach" at bounding box center [369, 270] width 33 height 18
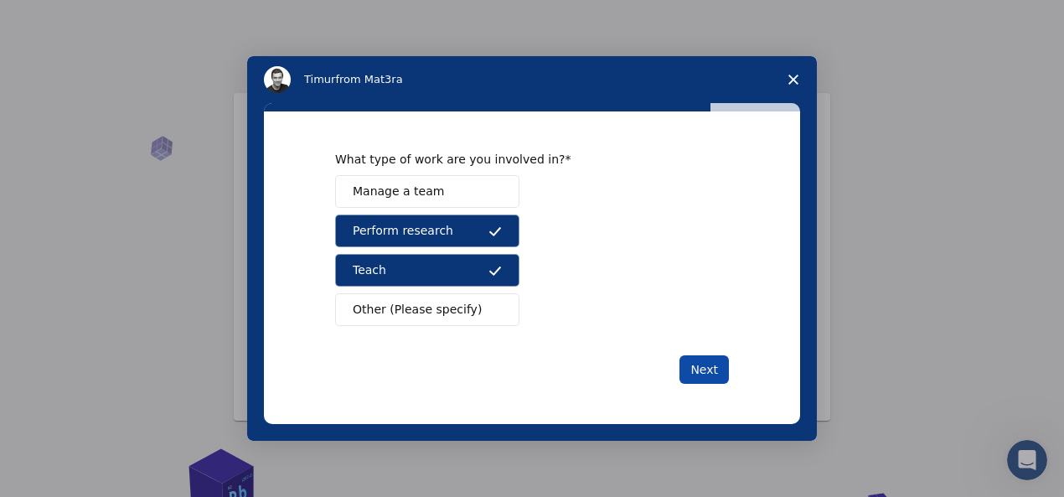
click at [697, 384] on button "Next" at bounding box center [703, 369] width 49 height 28
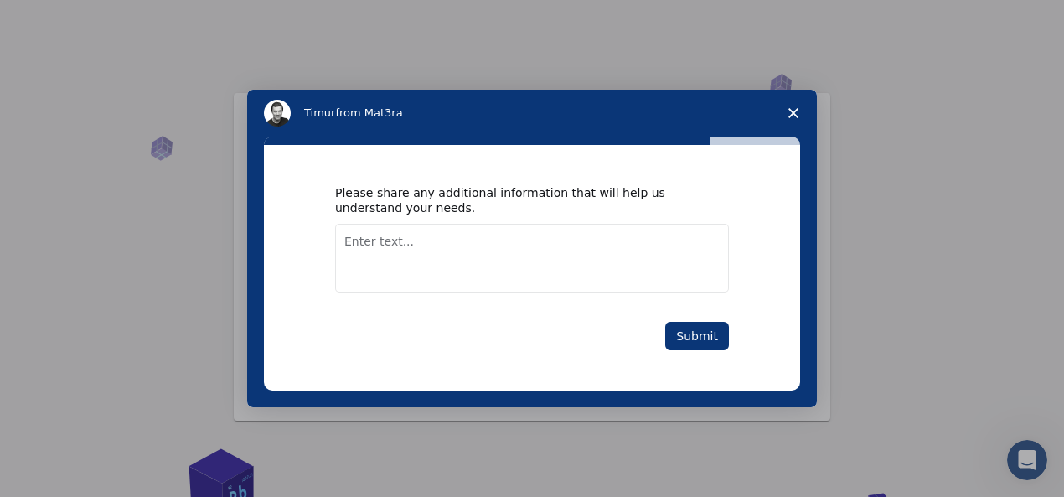
click at [363, 292] on textarea "Enter text..." at bounding box center [532, 258] width 394 height 69
type textarea "all the best"
click at [702, 350] on button "Submit" at bounding box center [697, 336] width 64 height 28
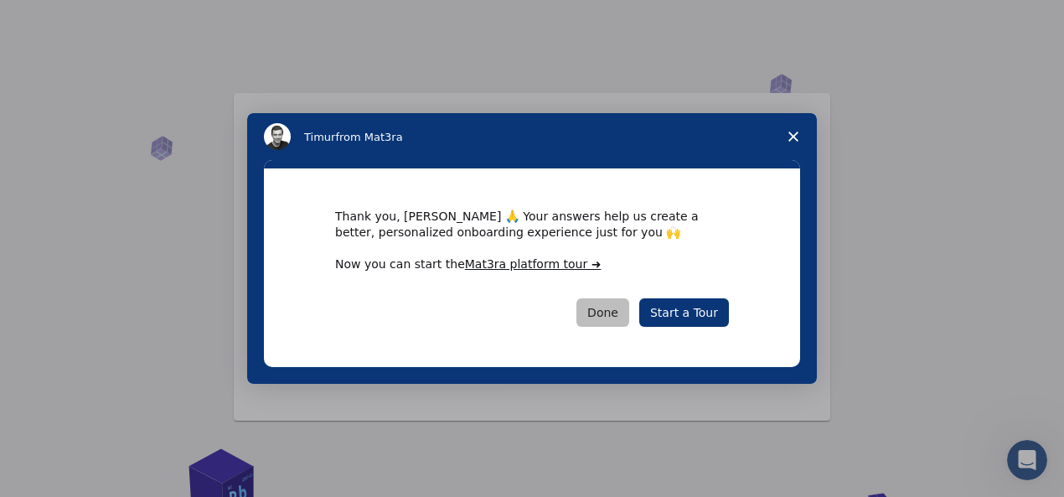
click at [610, 327] on button "Done" at bounding box center [602, 312] width 53 height 28
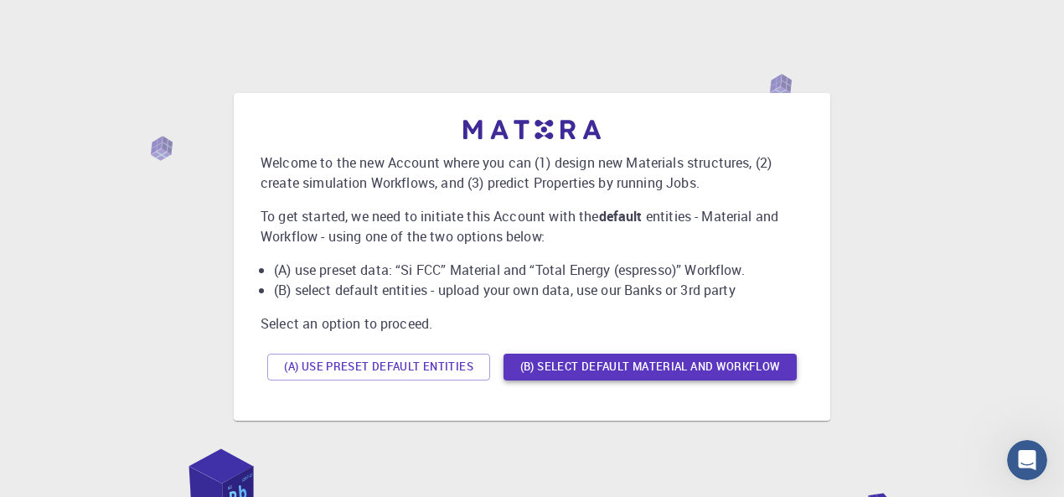
click at [543, 363] on button "(B) Select default material and workflow" at bounding box center [649, 366] width 293 height 27
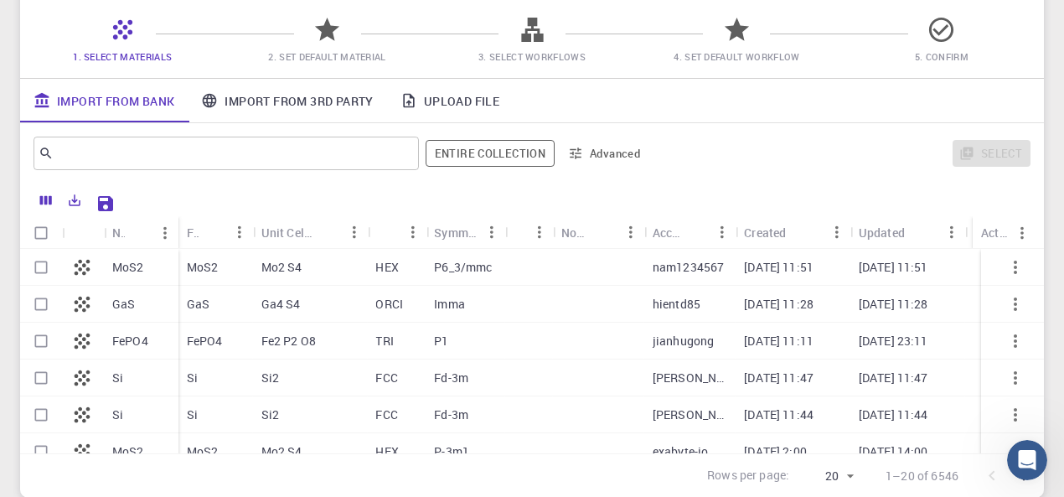
scroll to position [134, 0]
click at [37, 271] on input "Select row" at bounding box center [41, 266] width 32 height 32
checkbox input "true"
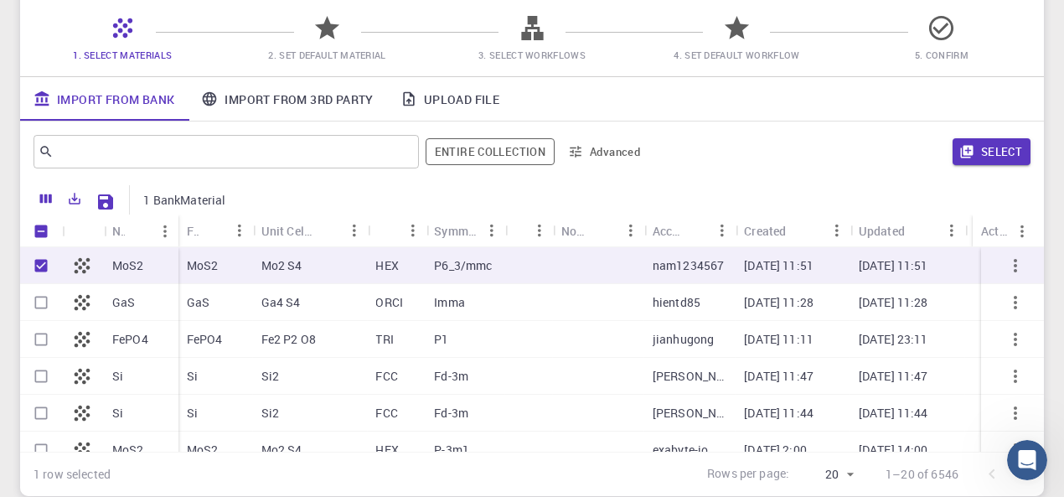
click at [34, 380] on input "Select row" at bounding box center [41, 376] width 32 height 32
checkbox input "true"
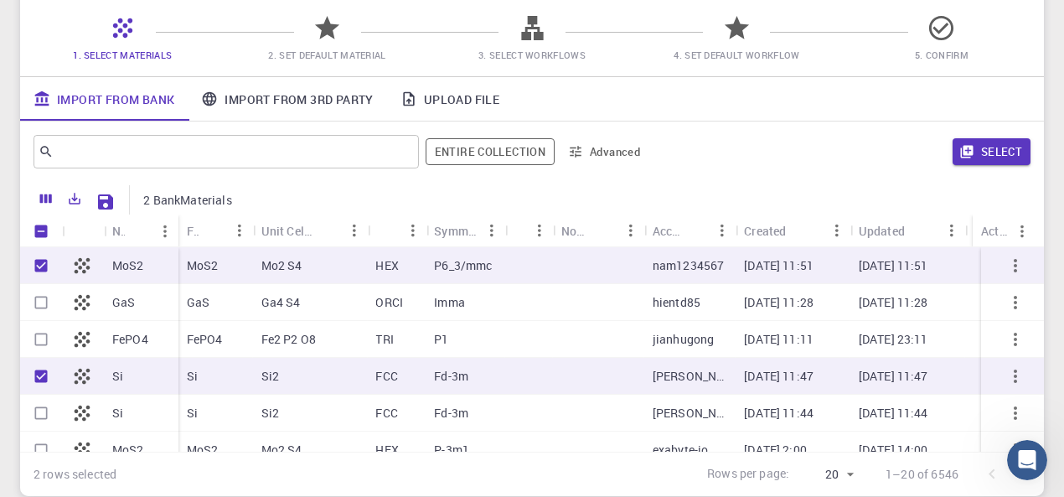
click at [40, 448] on input "Select row" at bounding box center [41, 450] width 32 height 32
checkbox input "true"
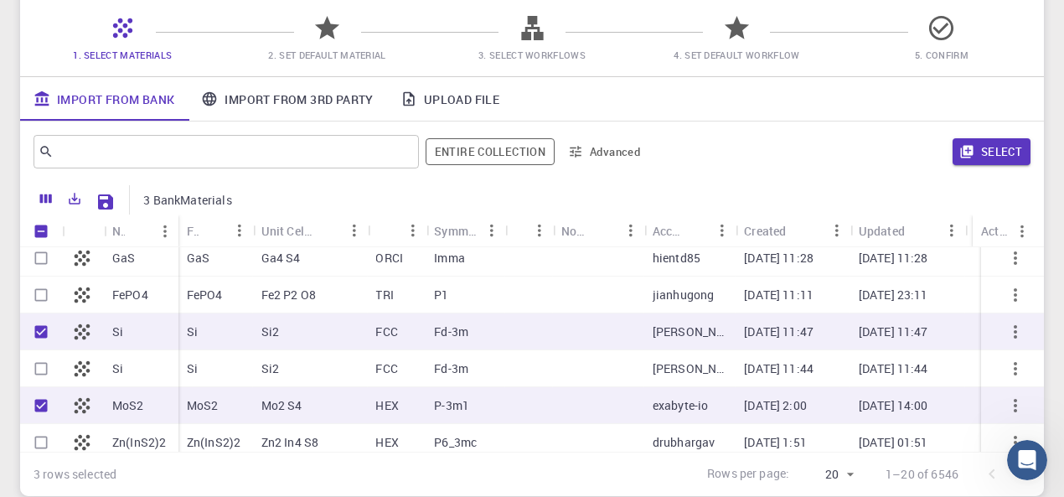
scroll to position [0, 0]
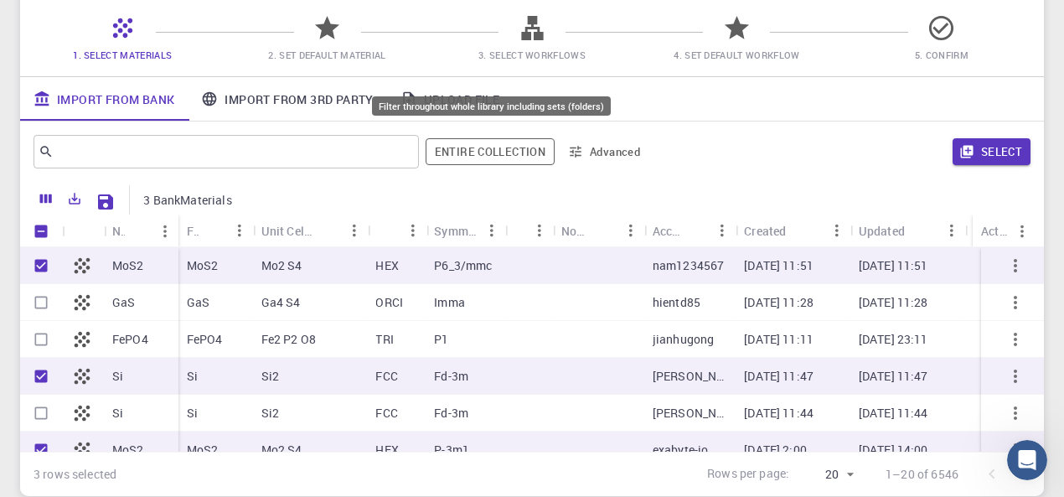
click at [446, 158] on button "Entire collection" at bounding box center [489, 151] width 129 height 27
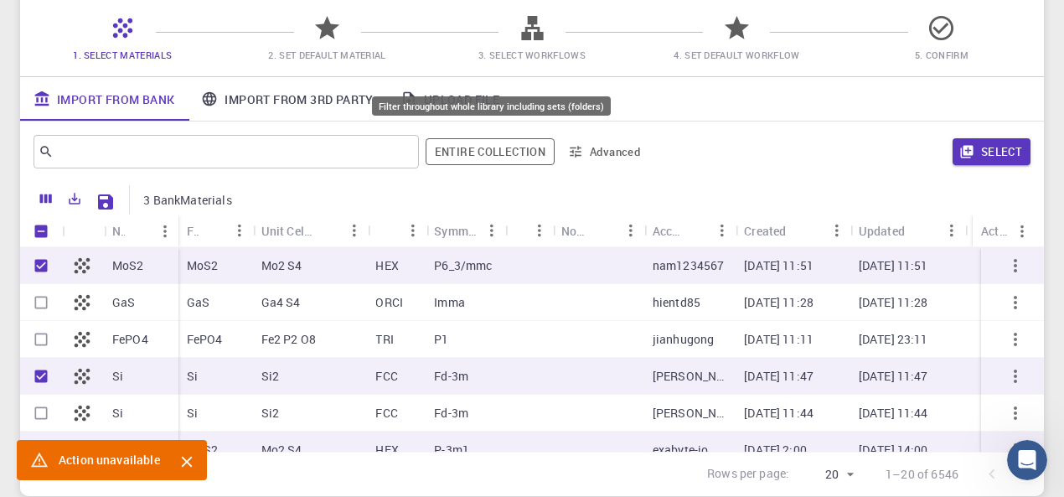
click at [479, 152] on button "Entire collection" at bounding box center [489, 151] width 129 height 27
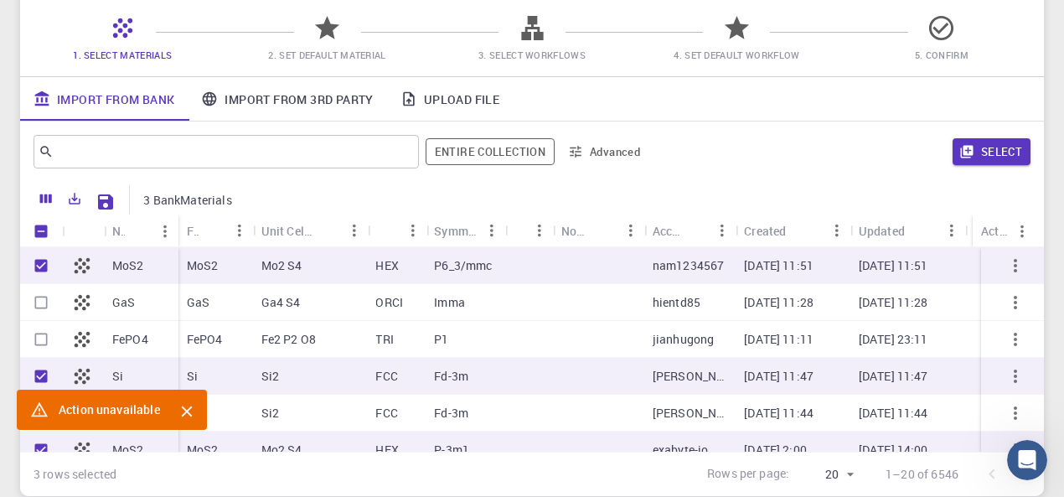
click at [303, 97] on link "Import From 3rd Party" at bounding box center [287, 99] width 198 height 44
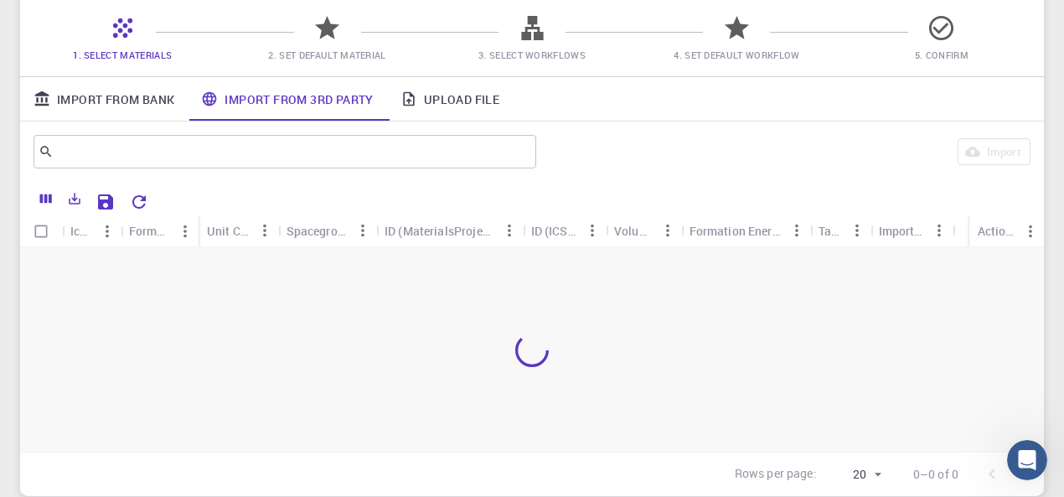
click at [126, 99] on link "Import From Bank" at bounding box center [103, 99] width 167 height 44
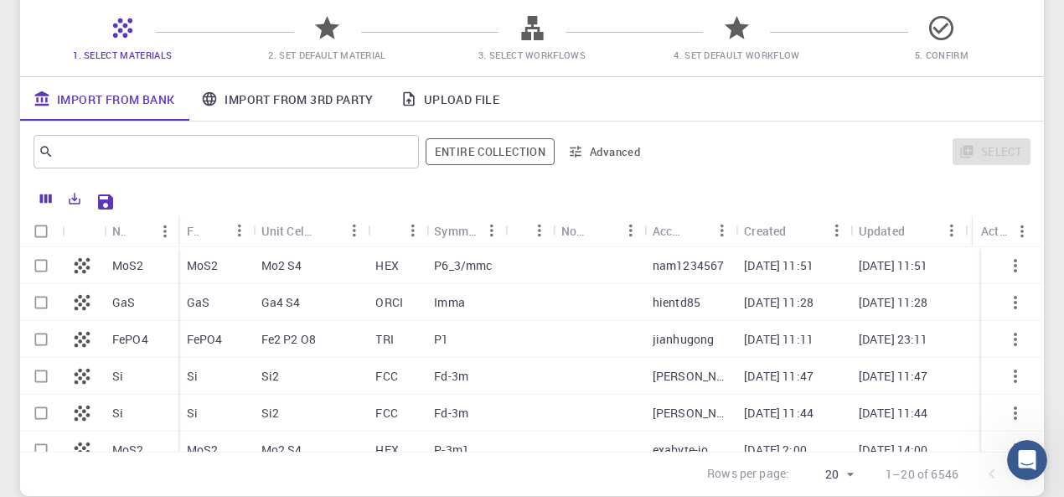
click at [1012, 271] on icon "button" at bounding box center [1015, 265] width 20 height 20
click at [1005, 268] on icon "button" at bounding box center [1015, 265] width 20 height 20
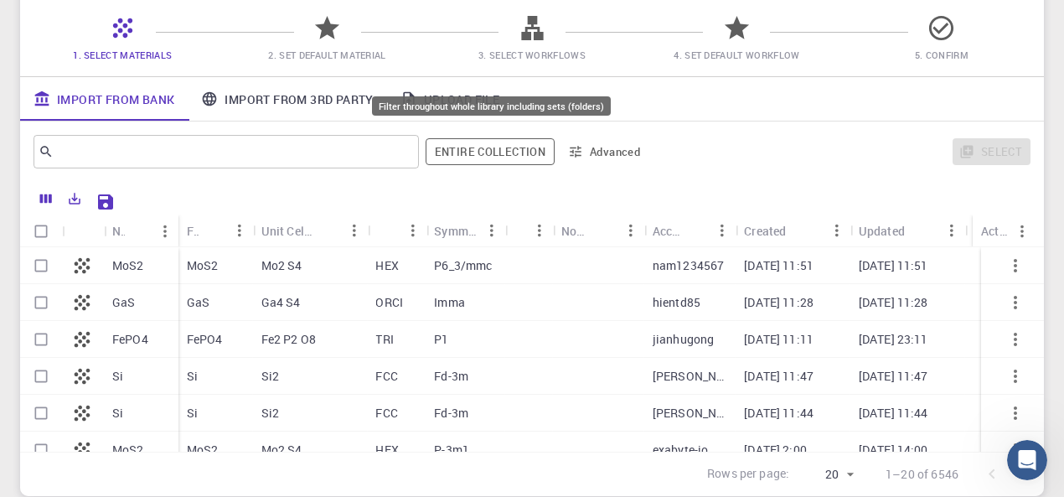
click at [523, 157] on button "Entire collection" at bounding box center [489, 151] width 129 height 27
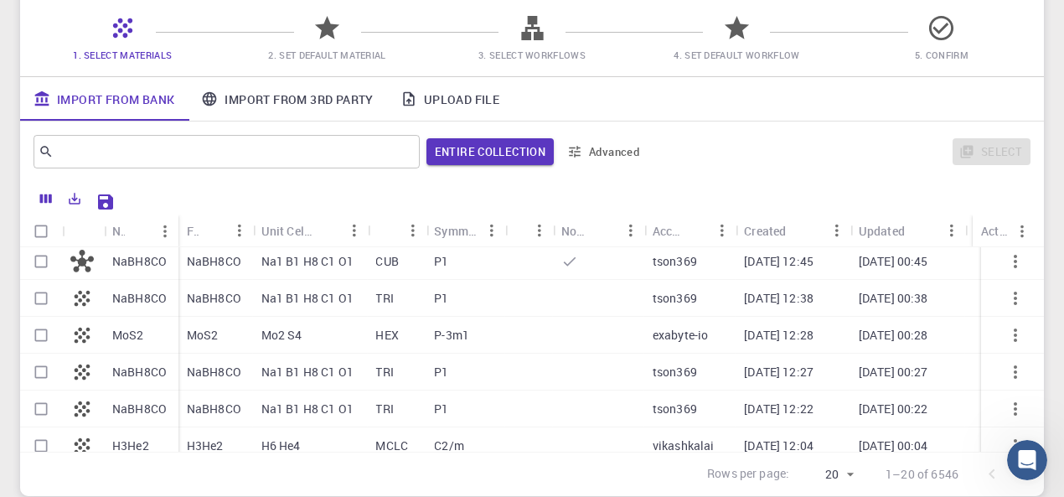
scroll to position [243, 0]
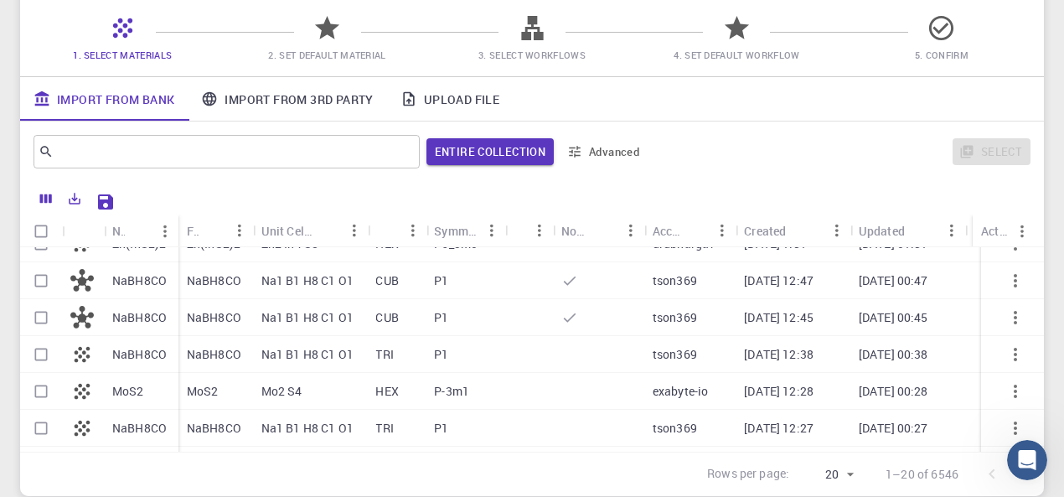
click at [146, 286] on p "NaBH8CO" at bounding box center [139, 280] width 54 height 17
checkbox input "false"
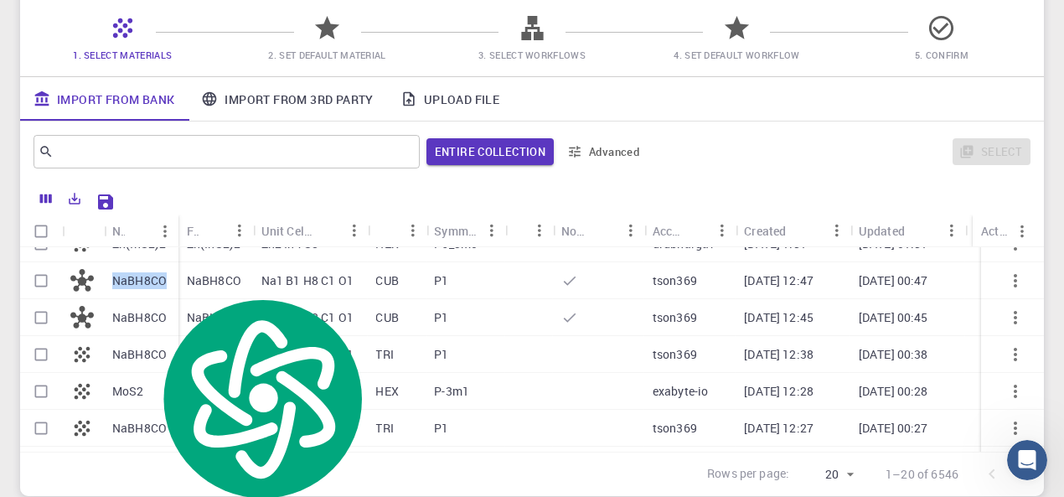
click at [146, 286] on p "NaBH8CO" at bounding box center [139, 280] width 54 height 17
checkbox input "true"
click at [146, 286] on p "NaBH8CO" at bounding box center [139, 280] width 54 height 17
checkbox input "false"
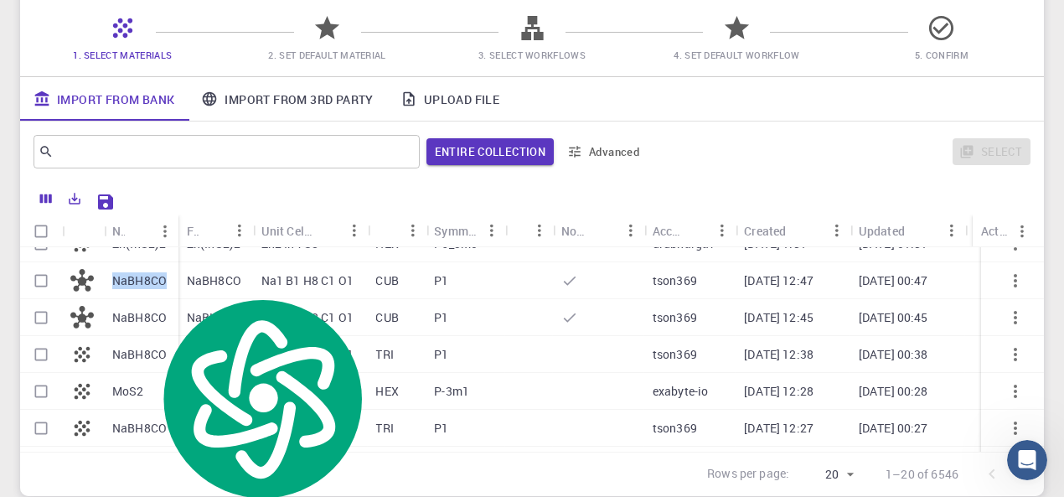
checkbox input "false"
click at [85, 279] on icon at bounding box center [81, 280] width 23 height 23
checkbox input "true"
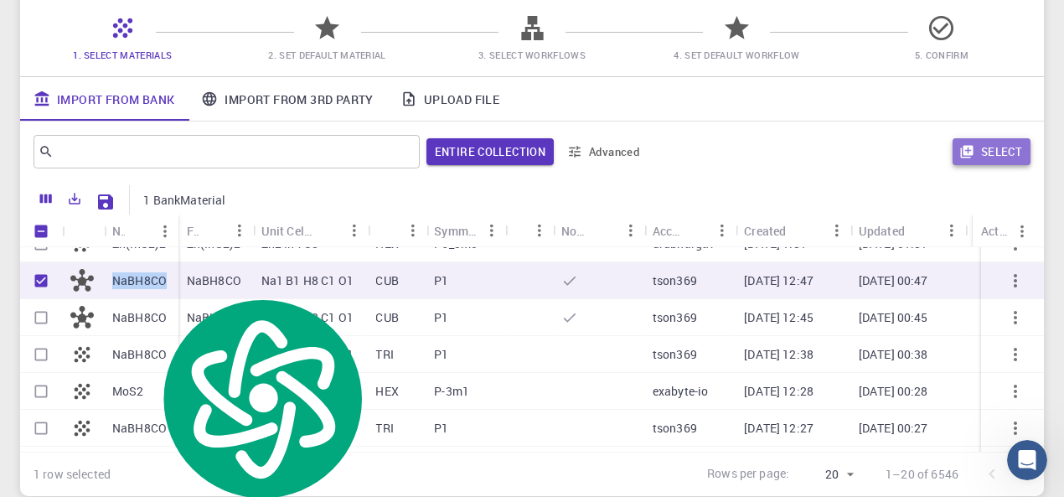
click at [992, 152] on button "Select" at bounding box center [991, 151] width 78 height 27
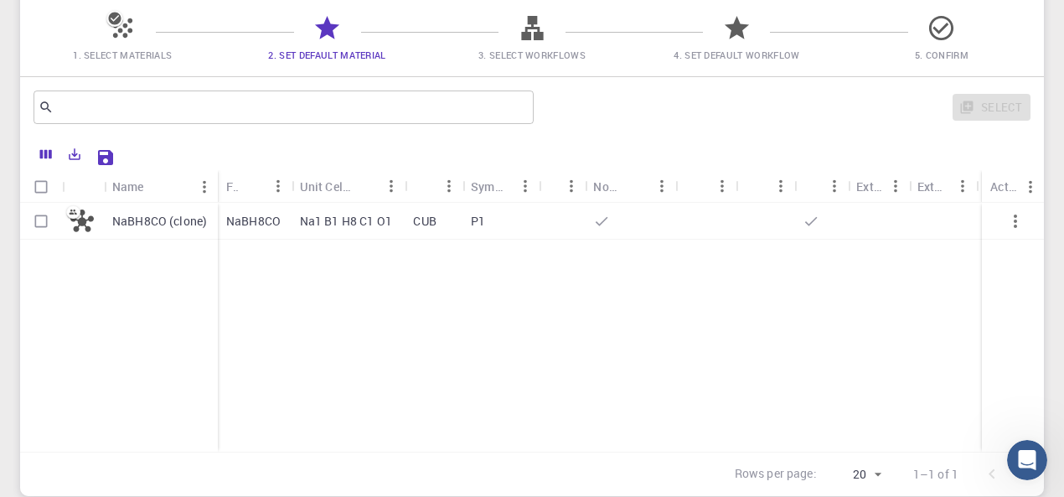
click at [255, 225] on p "NaBH8CO" at bounding box center [253, 221] width 54 height 17
checkbox input "true"
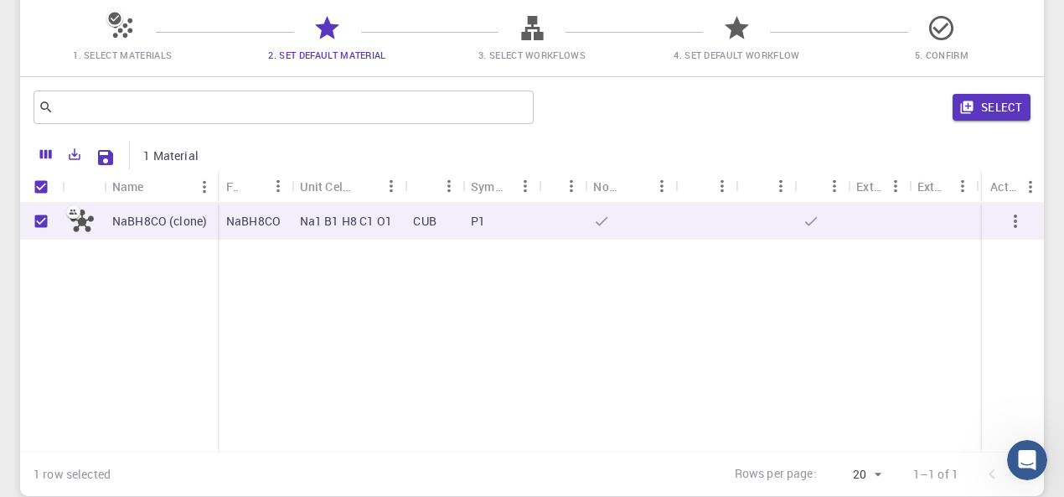
click at [255, 225] on p "NaBH8CO" at bounding box center [253, 221] width 54 height 17
checkbox input "false"
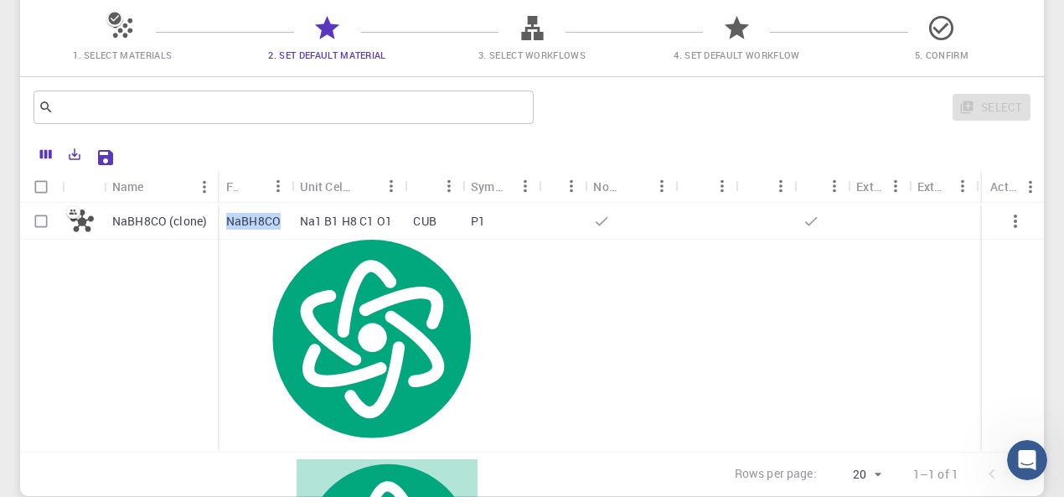
click at [171, 235] on div "NaBH8CO (clone)" at bounding box center [161, 221] width 114 height 37
checkbox input "true"
click at [171, 235] on div "NaBH8CO (clone)" at bounding box center [161, 221] width 114 height 37
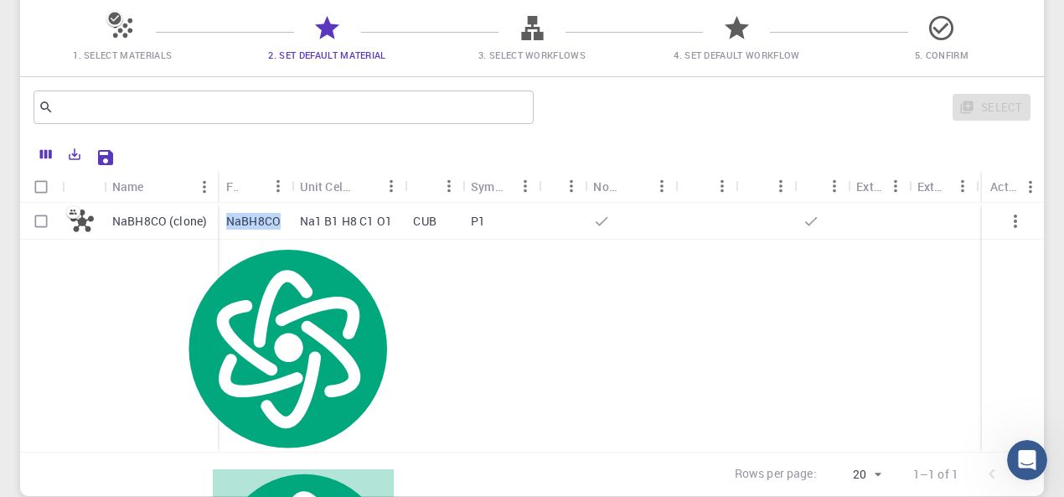
checkbox input "false"
click at [129, 225] on p "NaBH8CO (clone)" at bounding box center [159, 221] width 95 height 17
checkbox input "true"
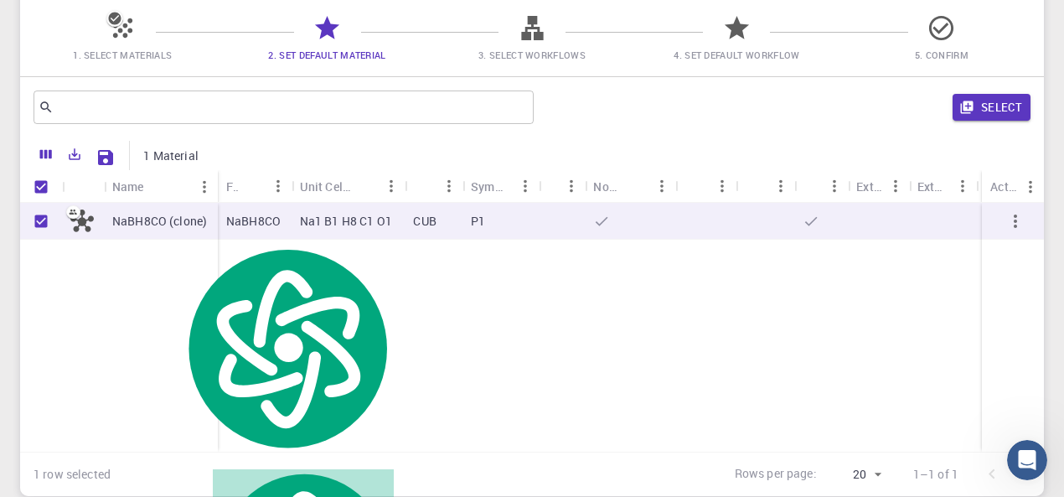
click at [129, 225] on p "NaBH8CO (clone)" at bounding box center [159, 221] width 95 height 17
checkbox input "false"
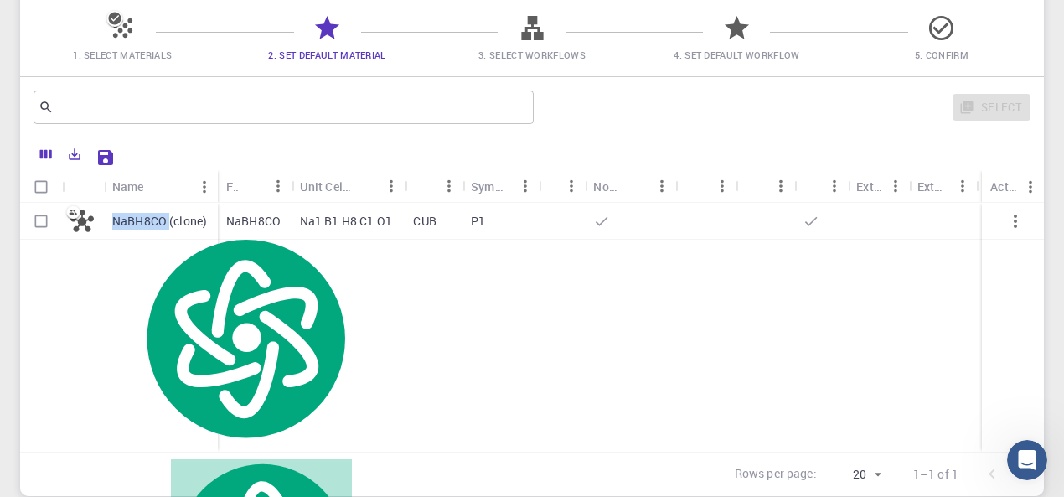
click at [77, 229] on icon at bounding box center [81, 220] width 23 height 23
checkbox input "true"
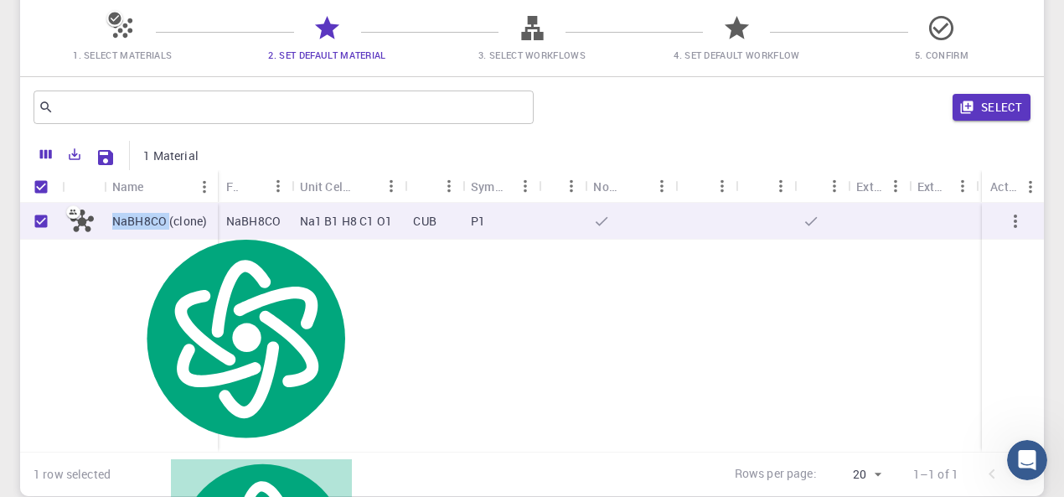
click at [77, 229] on icon at bounding box center [81, 220] width 23 height 23
checkbox input "false"
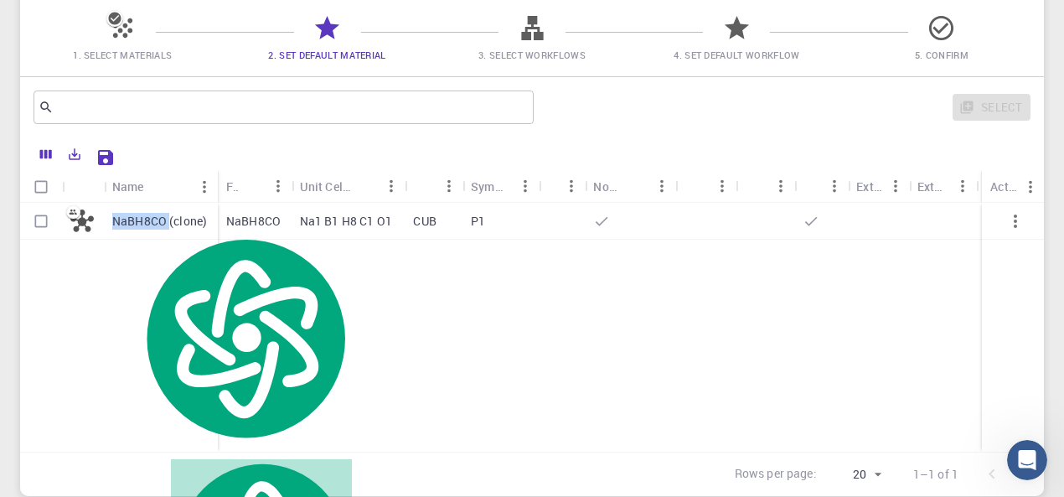
click at [77, 229] on icon at bounding box center [81, 220] width 23 height 23
checkbox input "true"
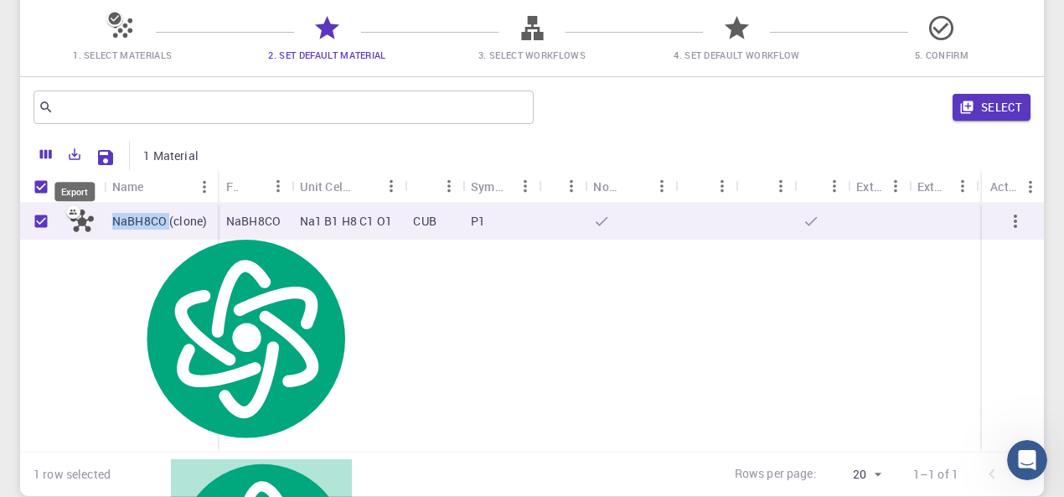
click at [70, 162] on icon "Export" at bounding box center [74, 154] width 15 height 15
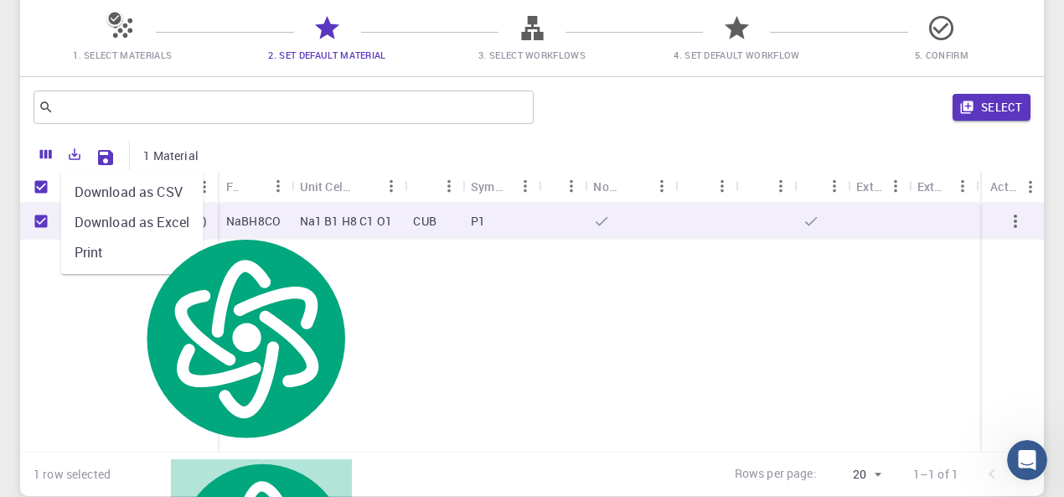
scroll to position [0, 0]
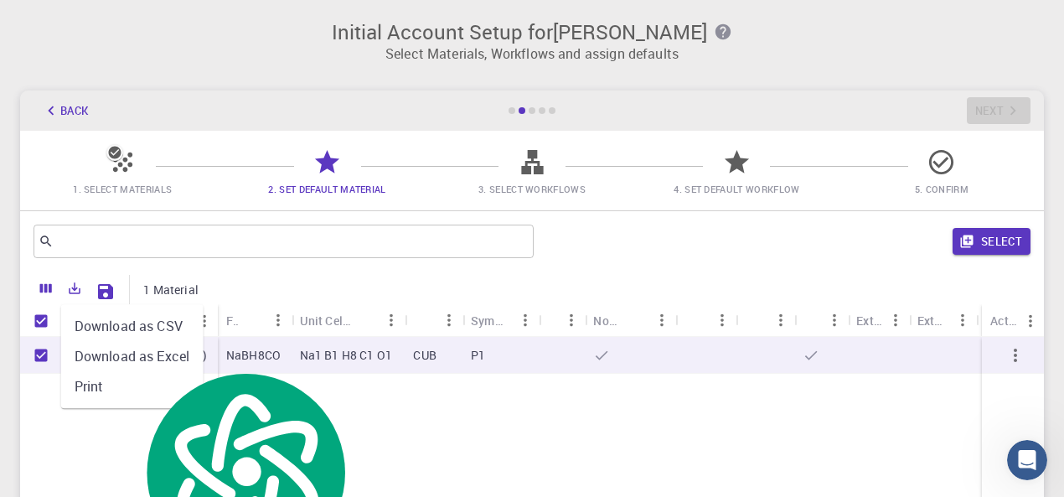
click at [161, 348] on li "Download as Excel" at bounding box center [132, 356] width 142 height 30
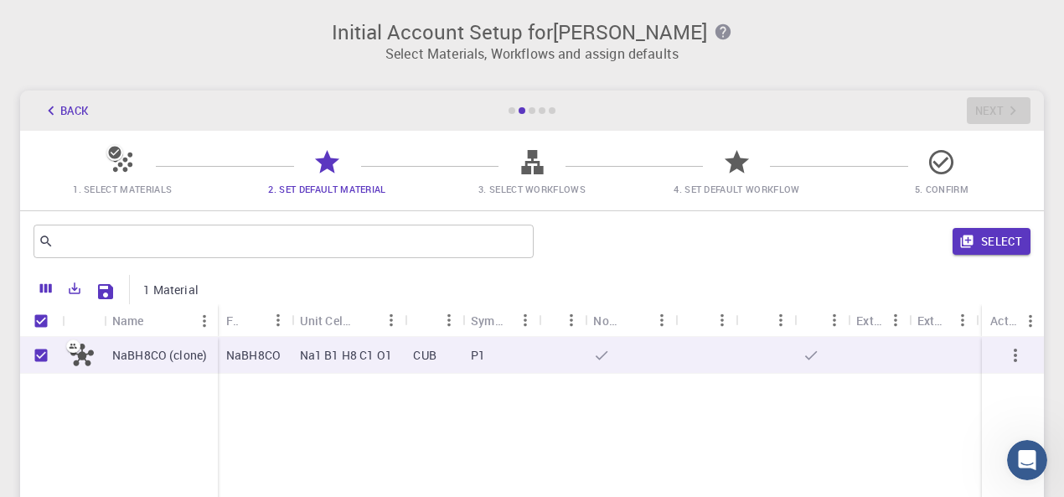
scroll to position [5, 0]
